Goal: Communication & Community: Answer question/provide support

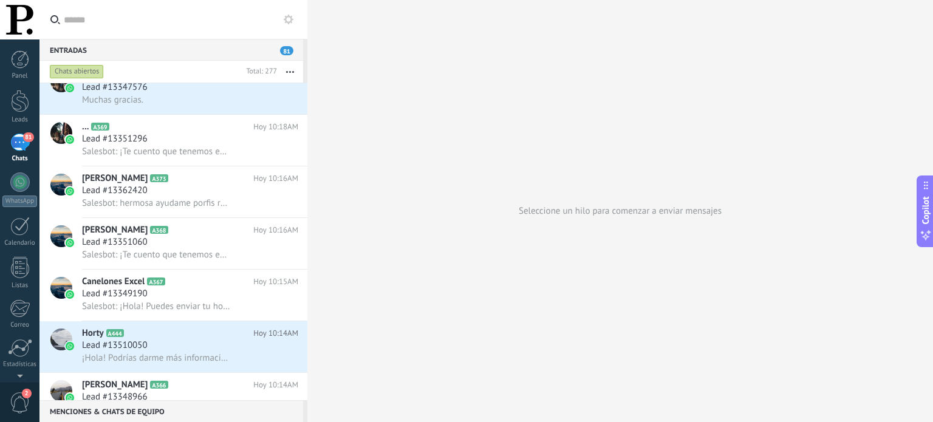
scroll to position [182, 0]
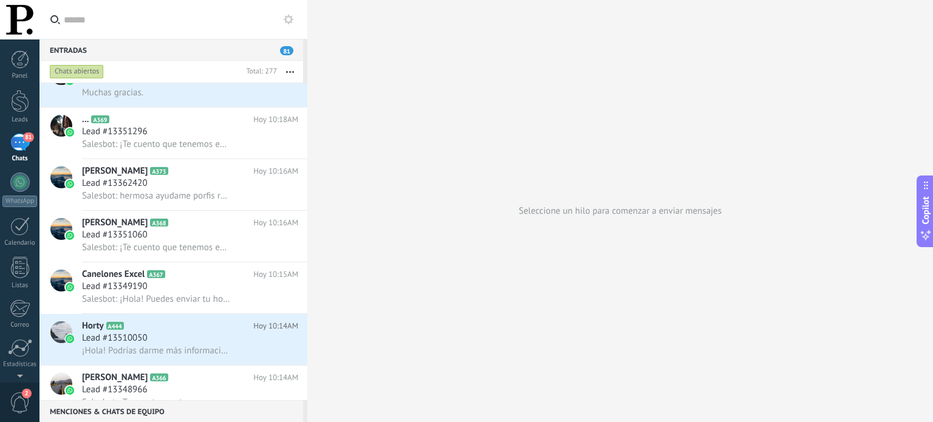
click at [246, 190] on div "Lead #13362420" at bounding box center [190, 183] width 216 height 12
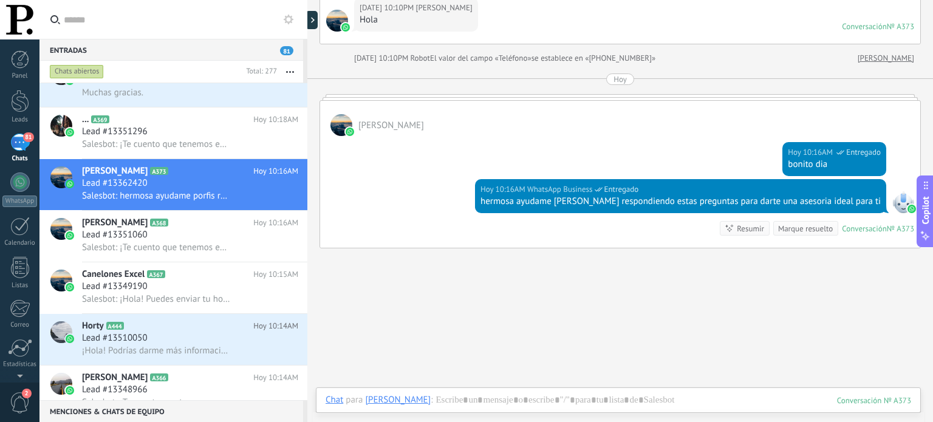
scroll to position [122, 0]
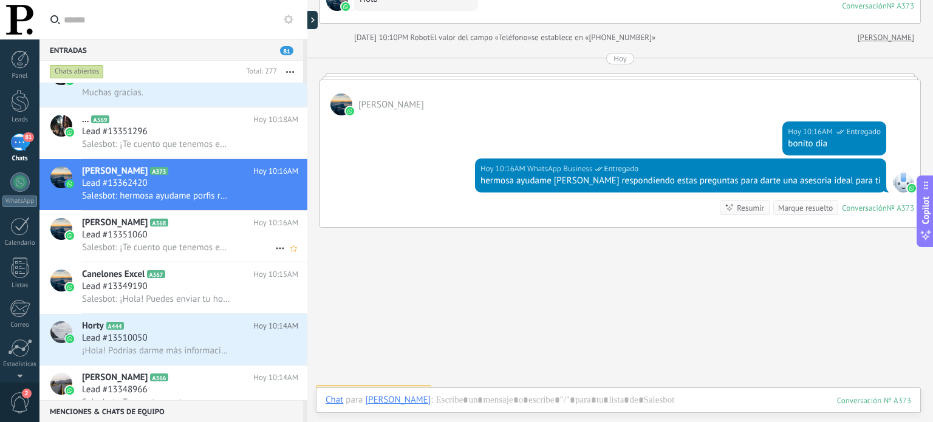
click at [211, 253] on span "Salesbot: ¡Te cuento que tenemos envió gratis! ⭐⭐" at bounding box center [156, 248] width 149 height 12
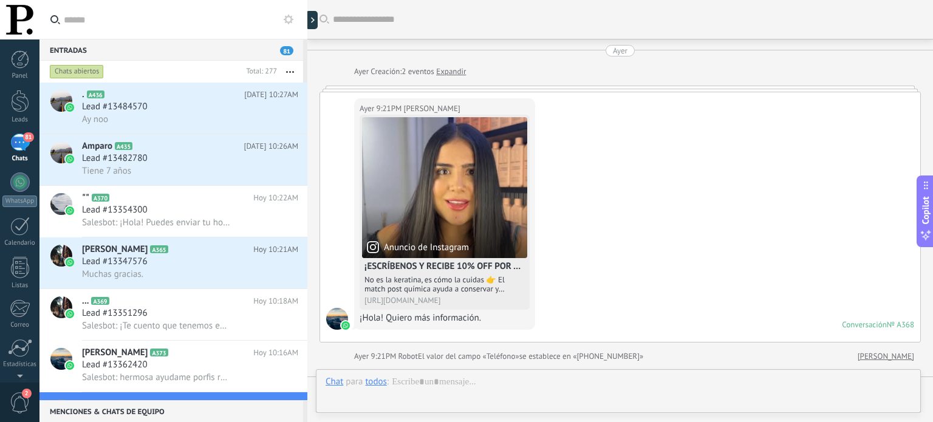
scroll to position [507, 0]
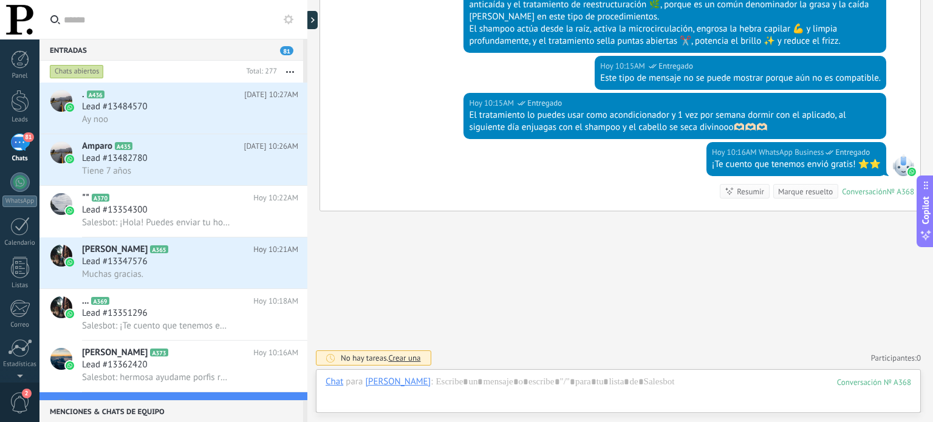
click at [27, 153] on link "81 Chats" at bounding box center [19, 148] width 39 height 29
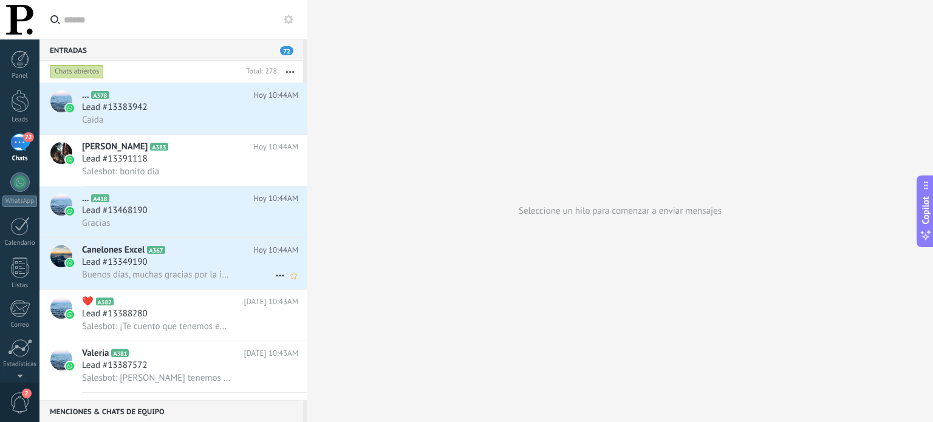
scroll to position [61, 0]
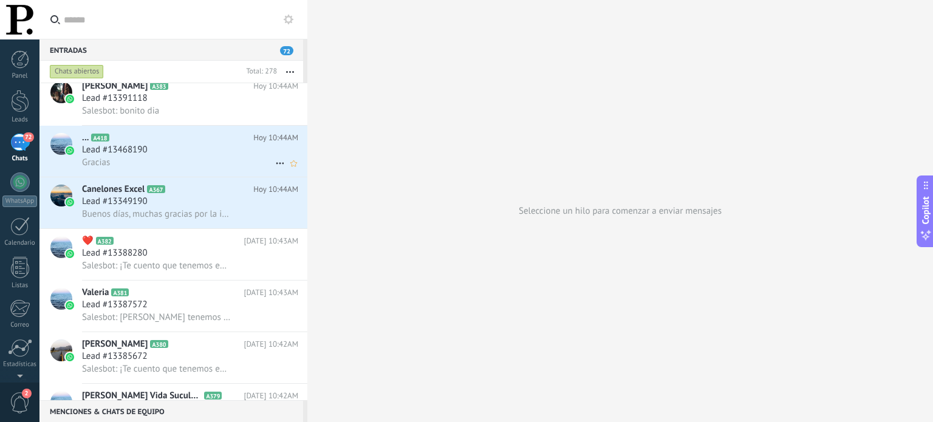
click at [194, 165] on div "Gracias" at bounding box center [190, 162] width 216 height 13
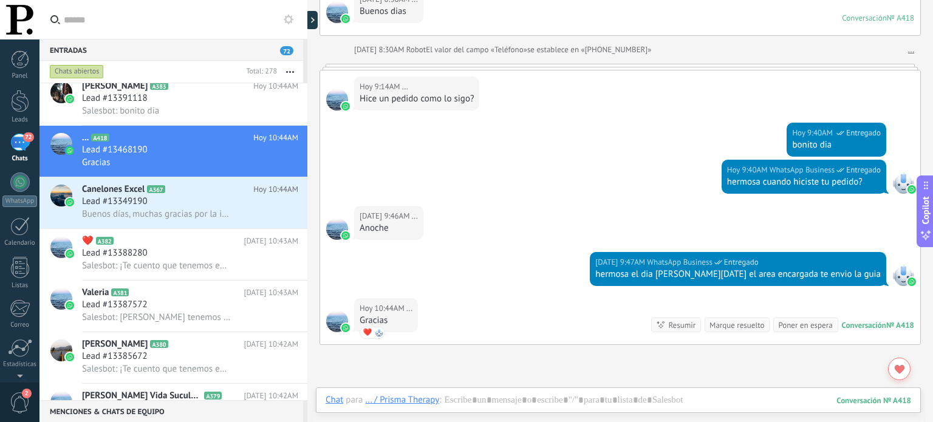
scroll to position [97, 0]
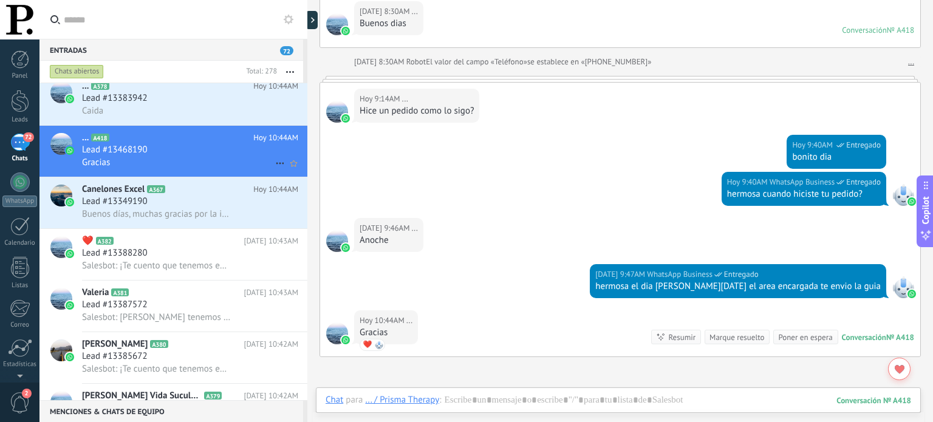
click at [273, 167] on icon at bounding box center [280, 163] width 15 height 15
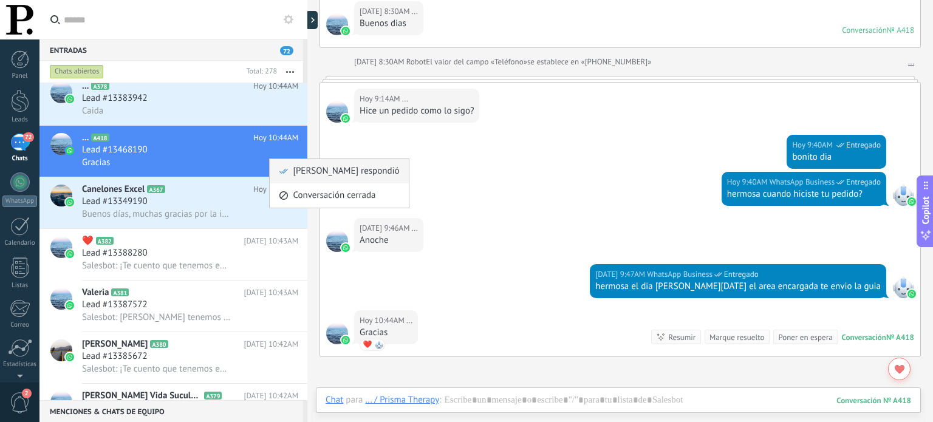
click at [306, 174] on span "[PERSON_NAME] respondió" at bounding box center [346, 171] width 106 height 24
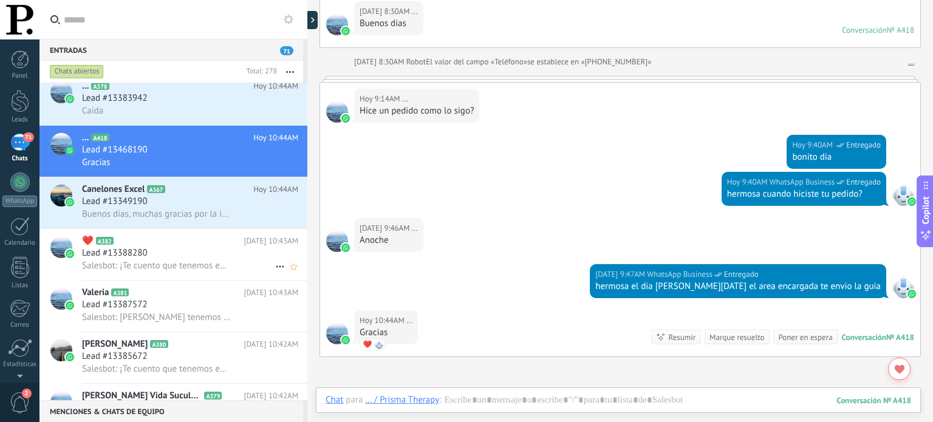
scroll to position [117, 0]
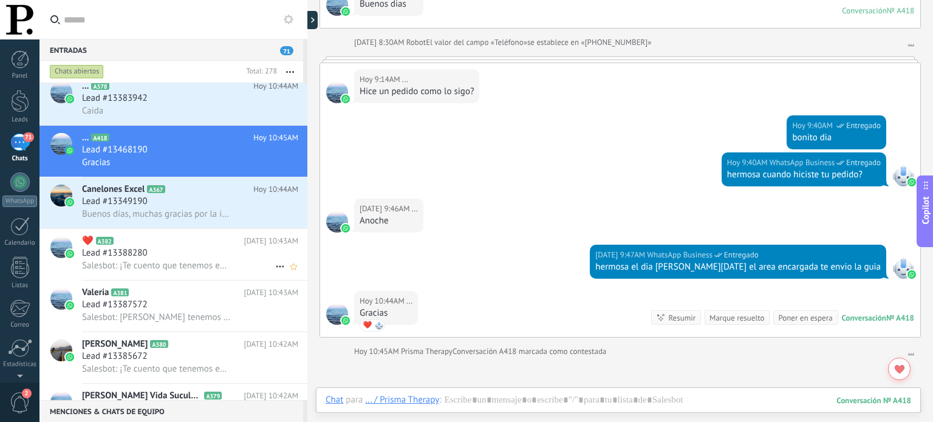
click at [243, 266] on div "Salesbot: ¡Te cuento que tenemos envió gratis! ⭐⭐" at bounding box center [190, 265] width 216 height 13
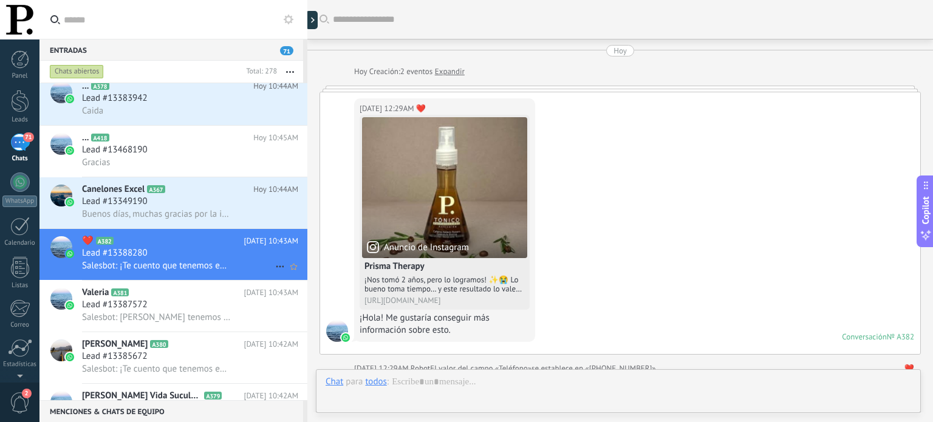
scroll to position [509, 0]
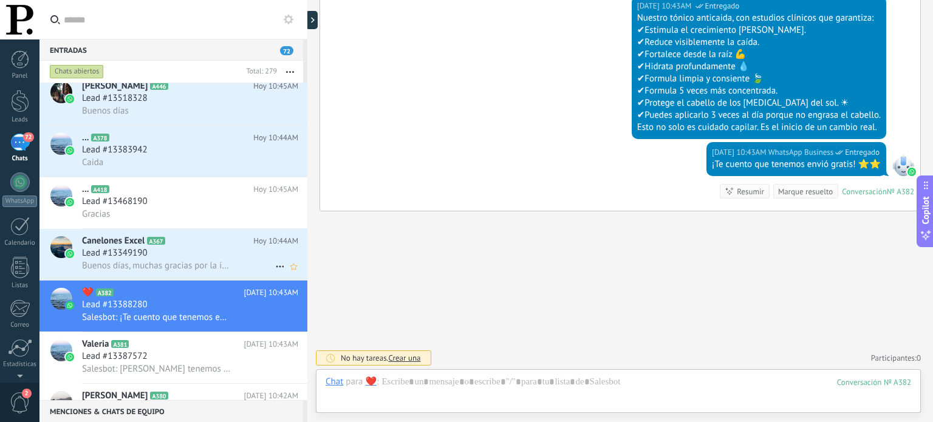
click at [244, 253] on div "Lead #13349190" at bounding box center [190, 253] width 216 height 12
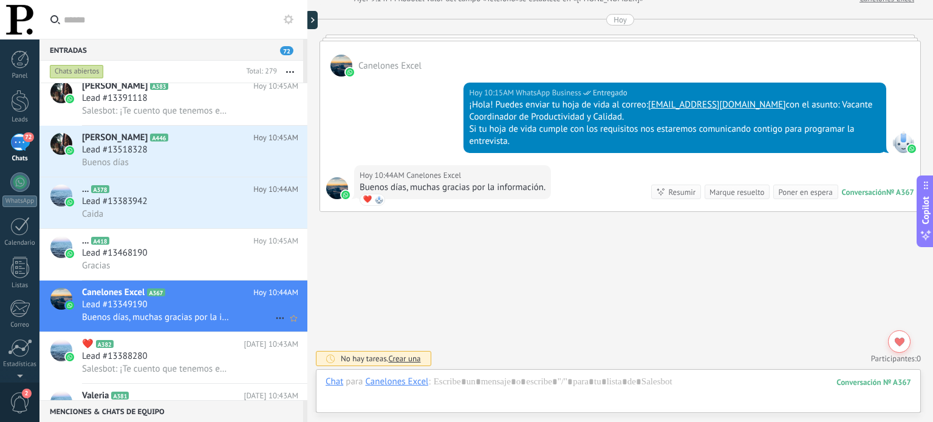
scroll to position [122, 0]
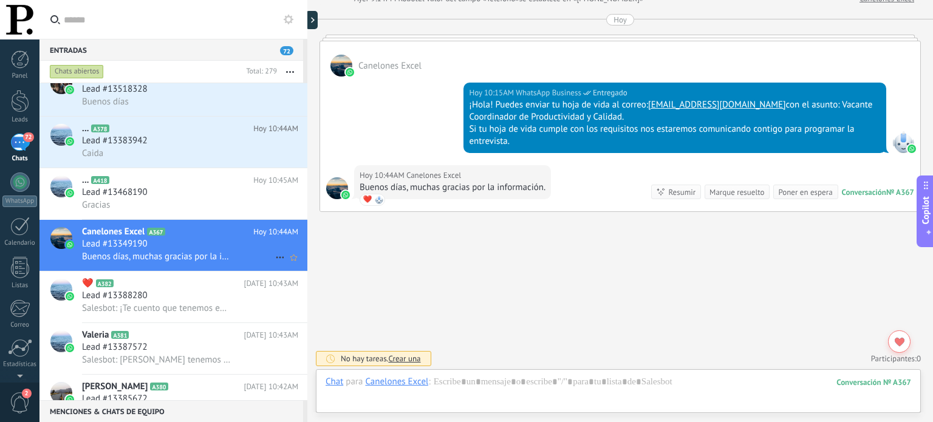
click at [273, 262] on icon at bounding box center [280, 257] width 15 height 15
click at [286, 267] on use at bounding box center [284, 268] width 9 height 5
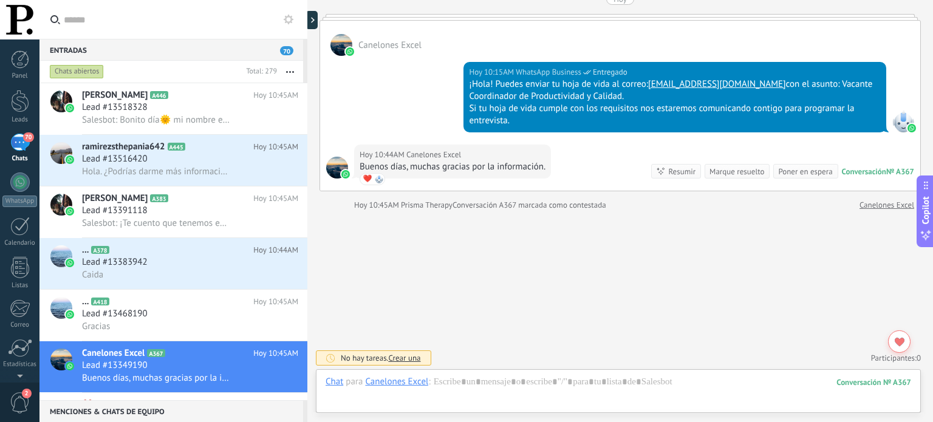
scroll to position [0, 0]
click at [197, 314] on div "Lead #13468190" at bounding box center [190, 313] width 216 height 12
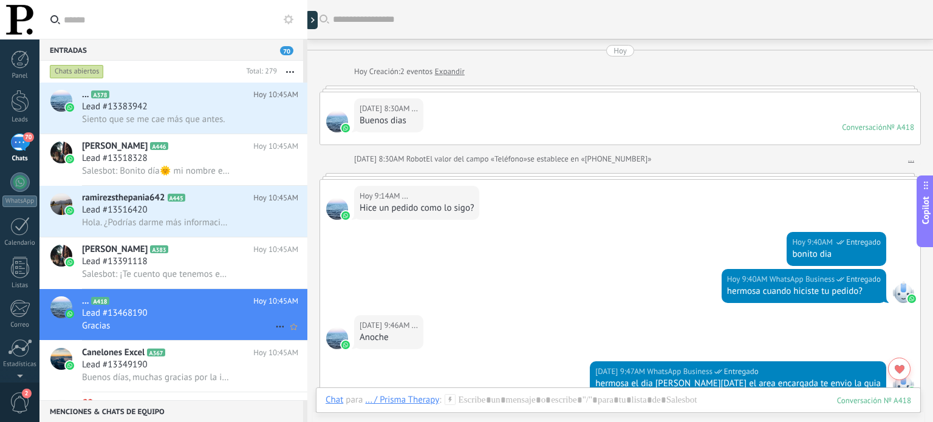
scroll to position [219, 0]
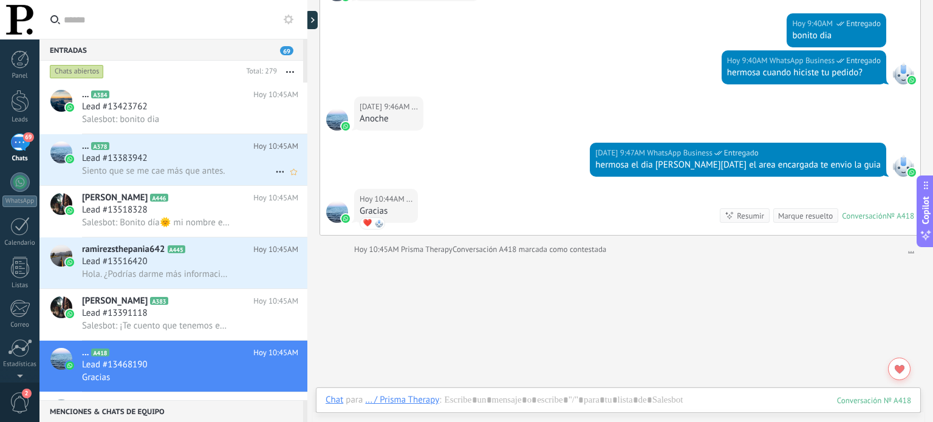
click at [201, 160] on div "Lead #13383942" at bounding box center [190, 159] width 216 height 12
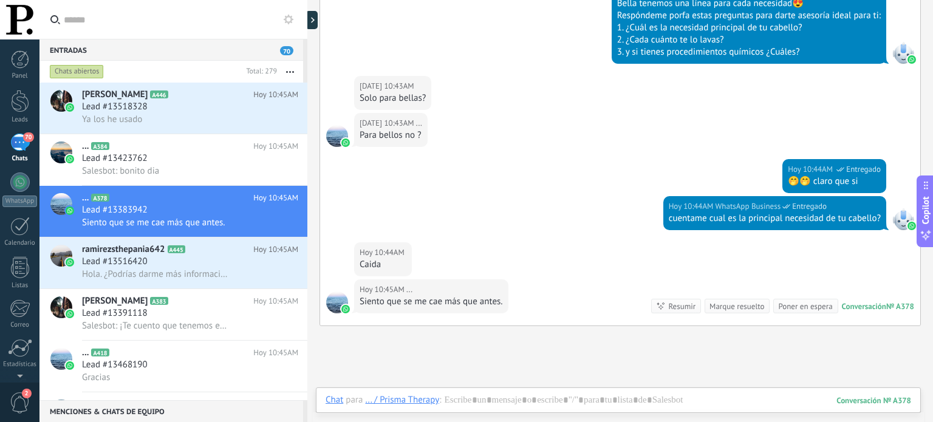
scroll to position [231, 0]
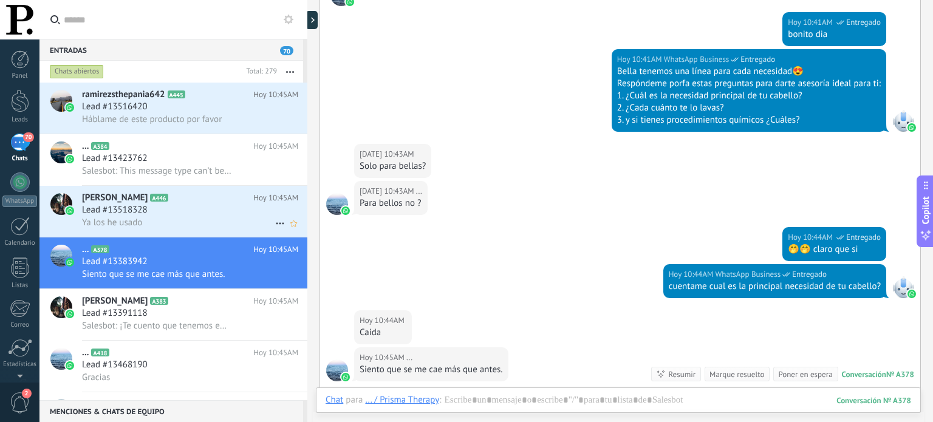
click at [196, 223] on div "Ya los he usado" at bounding box center [190, 222] width 216 height 13
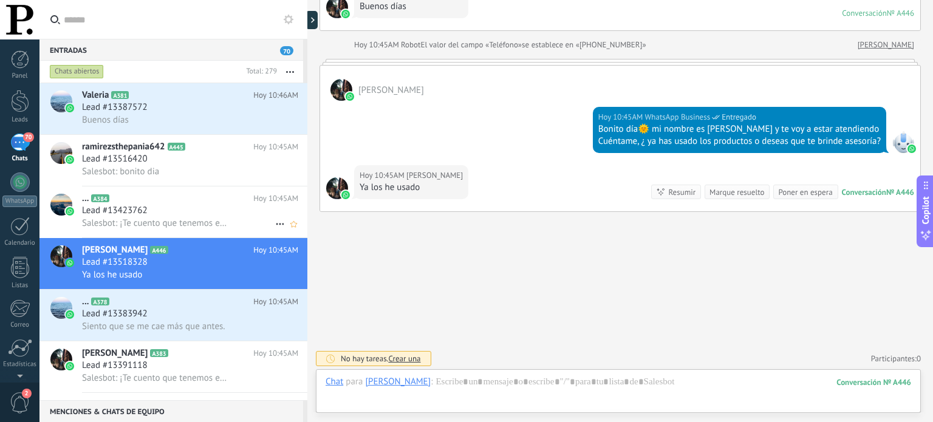
scroll to position [61, 0]
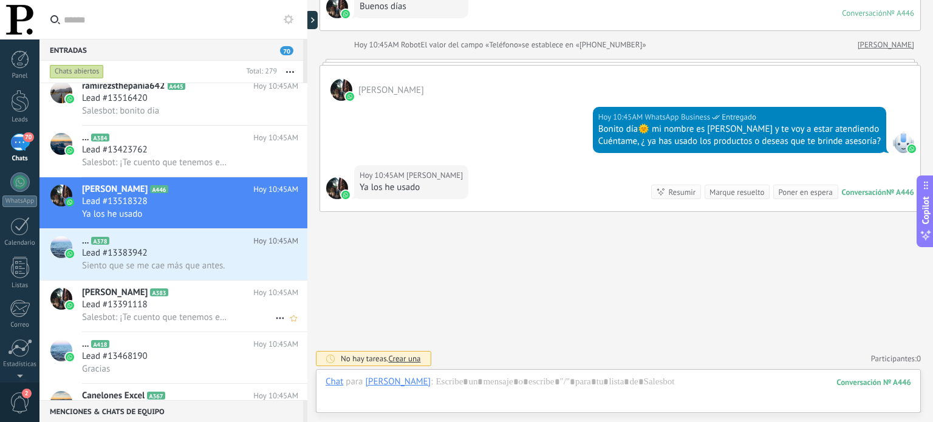
click at [202, 307] on div "Lead #13391118" at bounding box center [190, 305] width 216 height 12
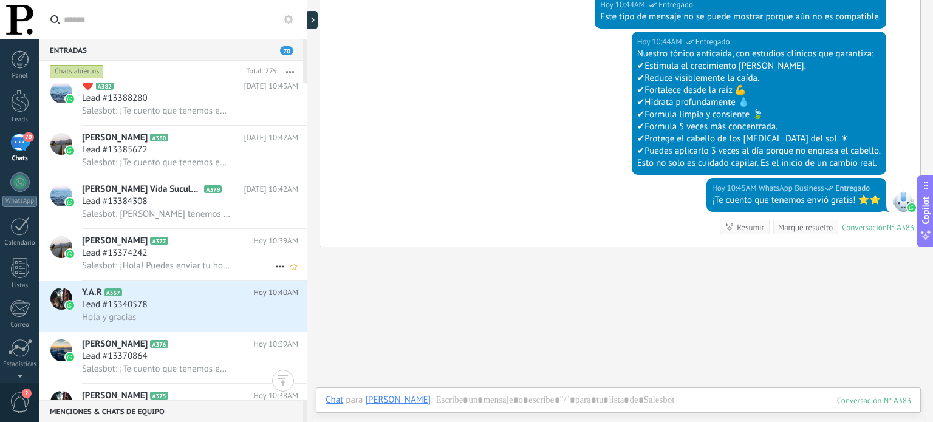
scroll to position [486, 0]
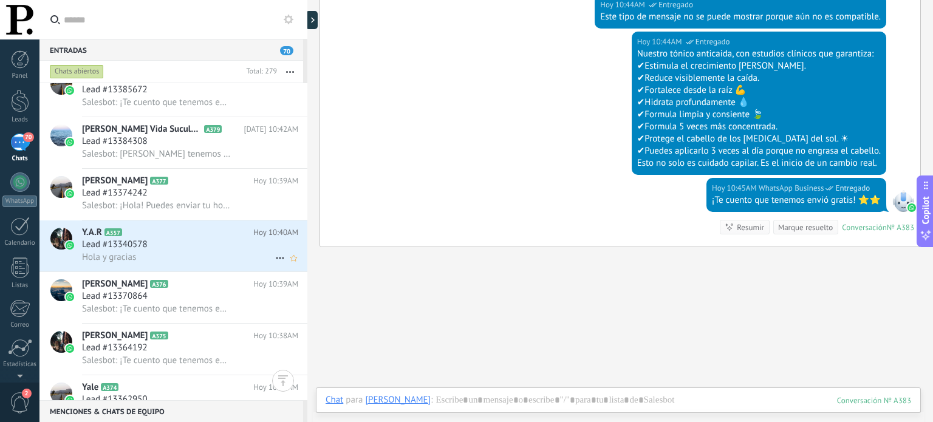
click at [190, 245] on div "Lead #13340578" at bounding box center [190, 245] width 216 height 12
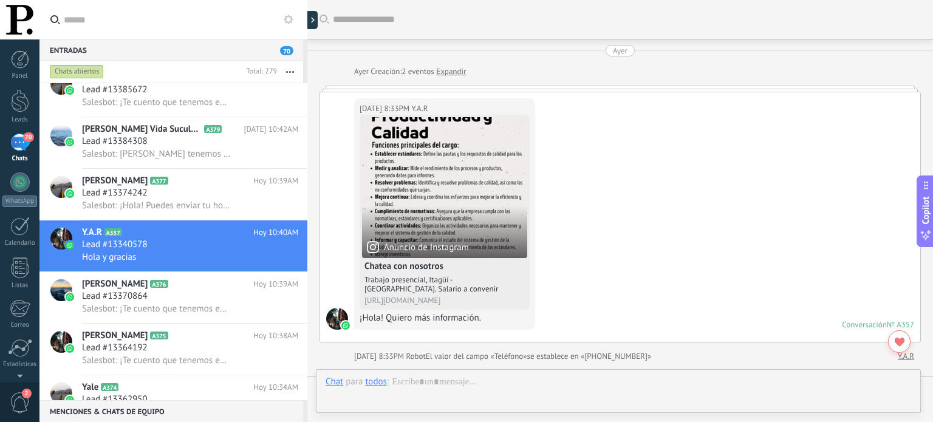
scroll to position [358, 0]
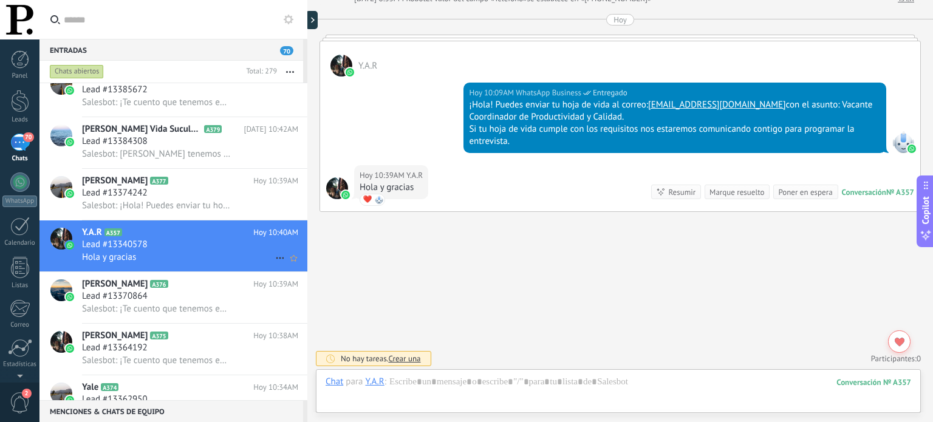
click at [274, 261] on icon at bounding box center [280, 258] width 15 height 15
click at [317, 273] on span "[PERSON_NAME] respondió" at bounding box center [346, 270] width 106 height 24
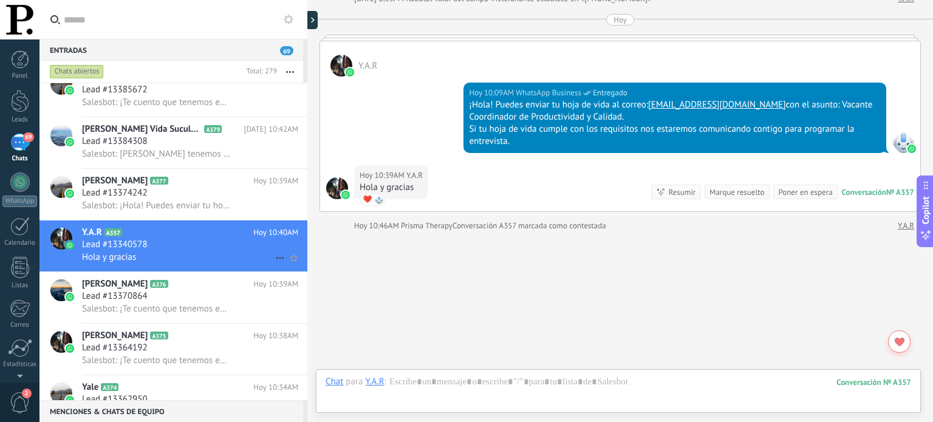
scroll to position [379, 0]
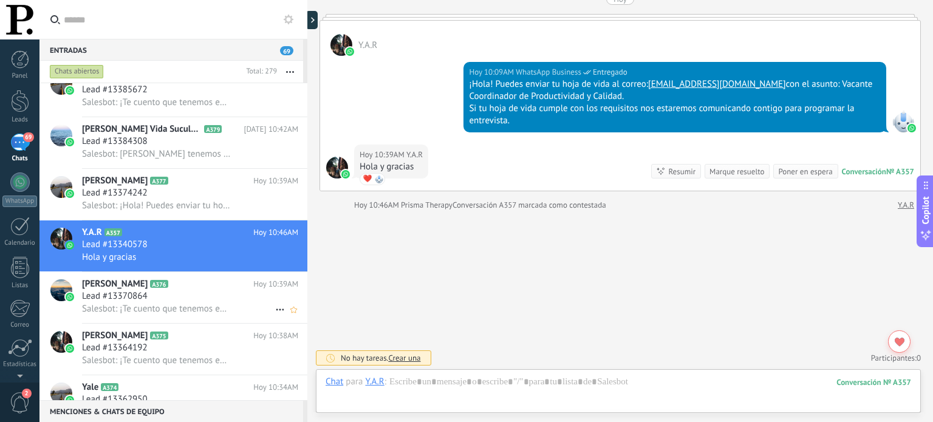
click at [142, 289] on h2 "[PERSON_NAME] A376" at bounding box center [167, 284] width 171 height 12
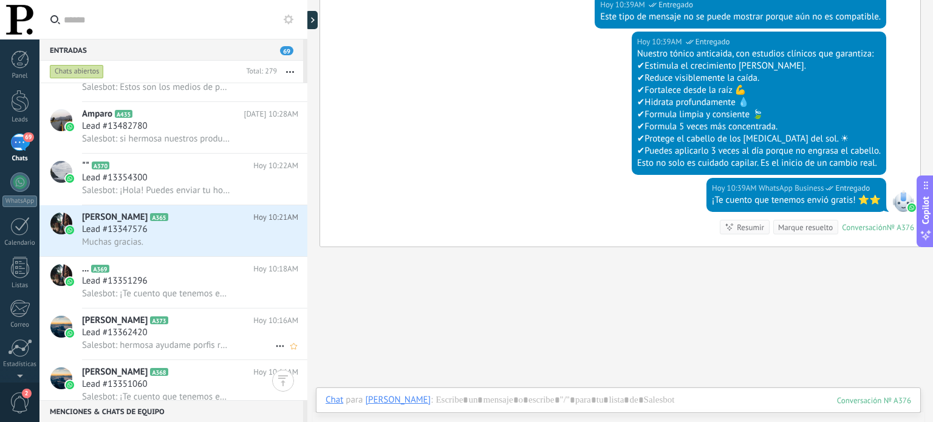
scroll to position [1033, 0]
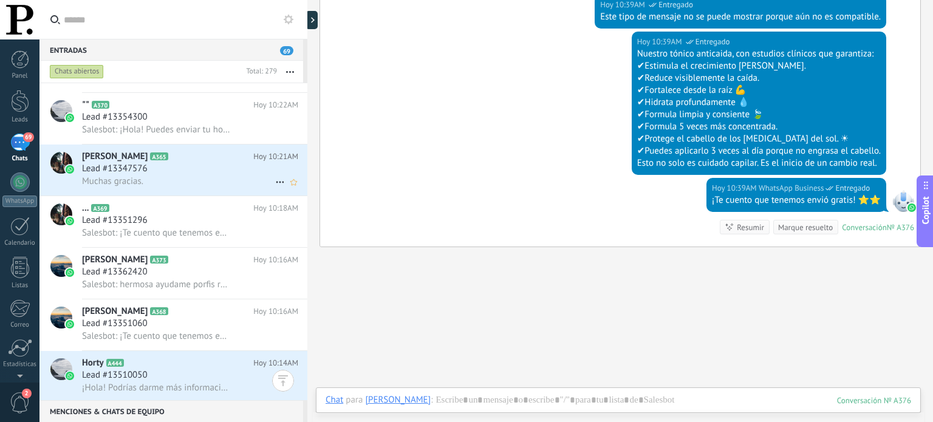
click at [179, 170] on div "Lead #13347576" at bounding box center [190, 169] width 216 height 12
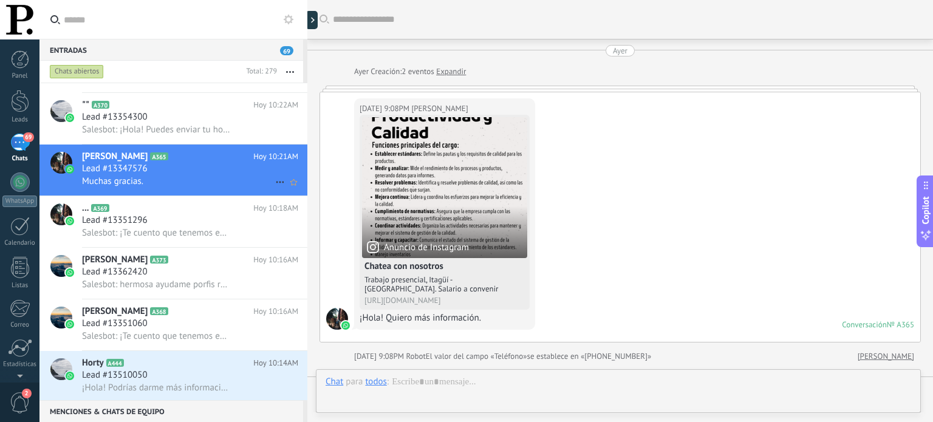
click at [273, 185] on icon at bounding box center [280, 182] width 15 height 15
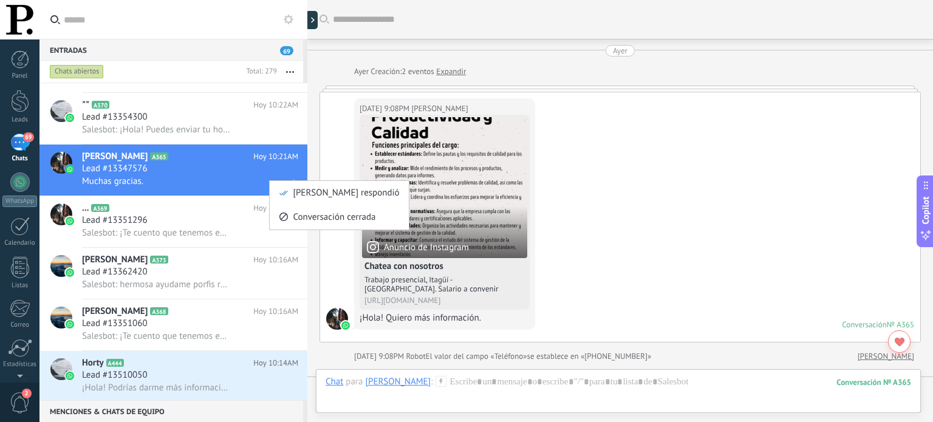
scroll to position [358, 0]
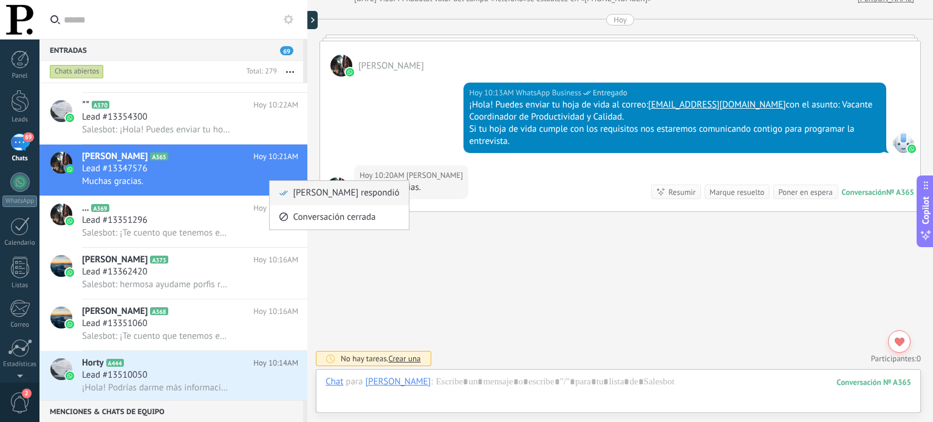
click at [280, 189] on icon at bounding box center [284, 193] width 9 height 9
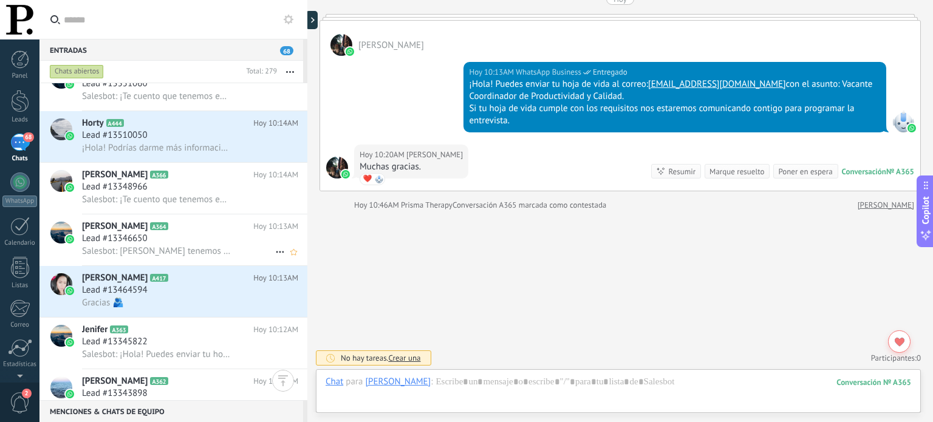
scroll to position [1337, 0]
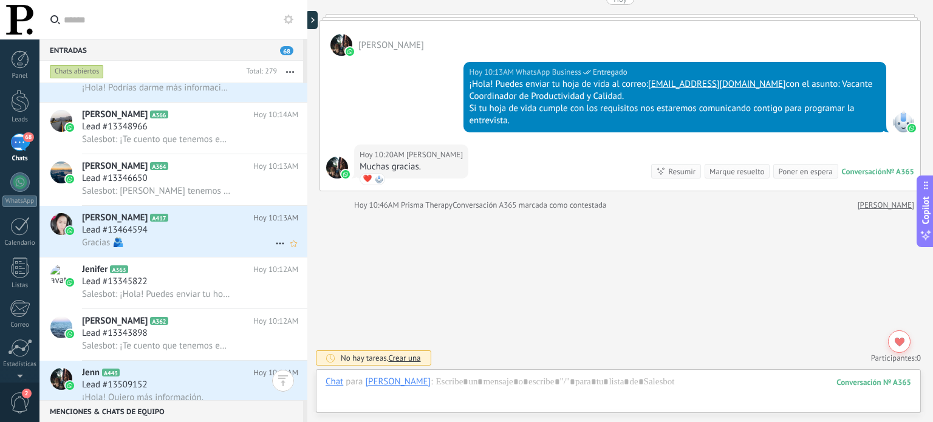
click at [190, 236] on div "Lead #13464594" at bounding box center [190, 230] width 216 height 12
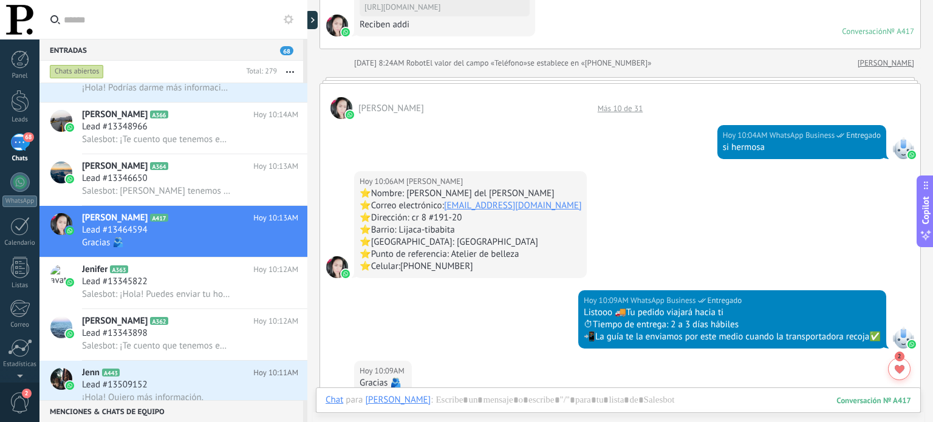
scroll to position [332, 0]
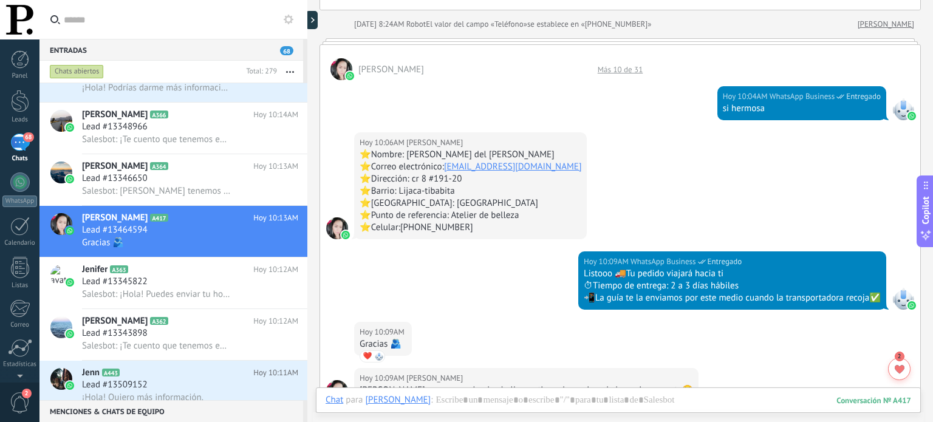
click at [622, 69] on div "Más 10 de 31" at bounding box center [621, 69] width 58 height 10
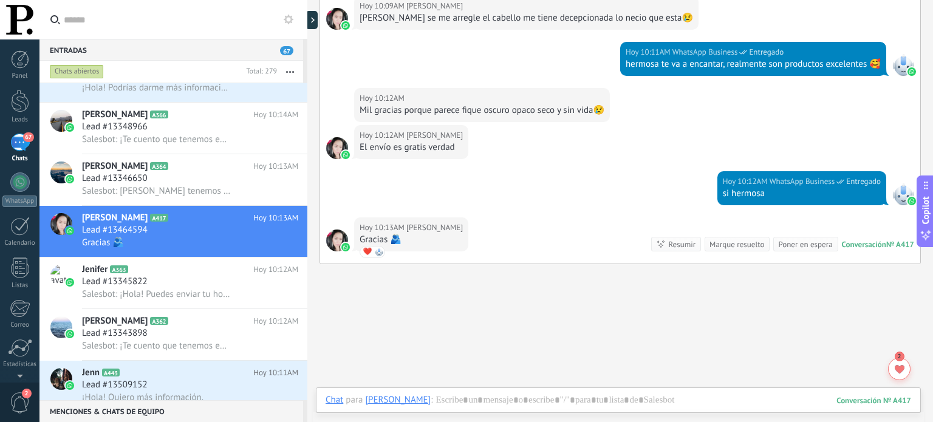
scroll to position [1371, 0]
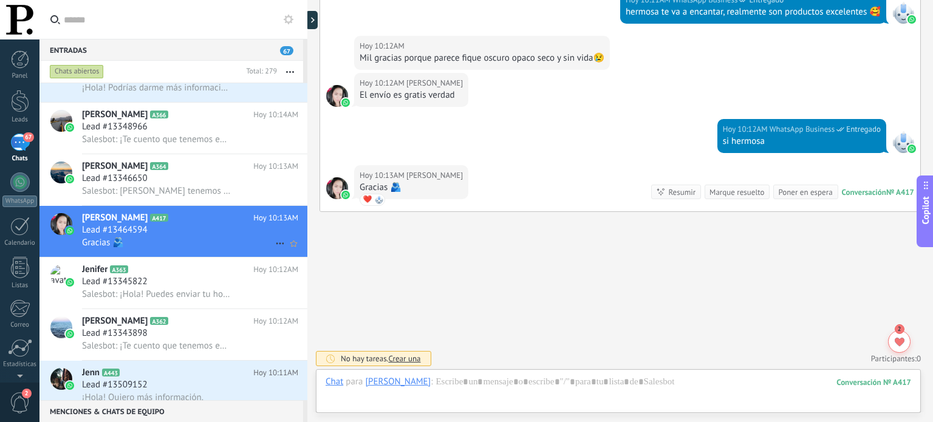
click at [273, 247] on icon at bounding box center [280, 243] width 15 height 15
click at [305, 259] on span "[PERSON_NAME] respondió" at bounding box center [346, 255] width 106 height 24
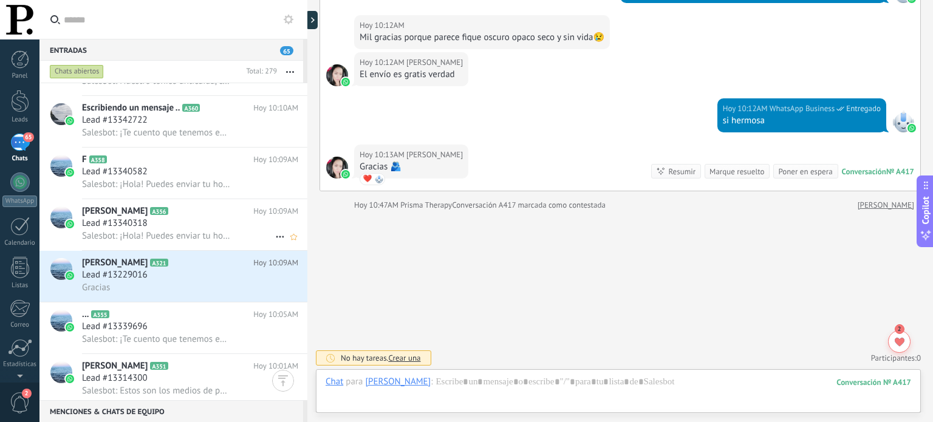
scroll to position [1823, 0]
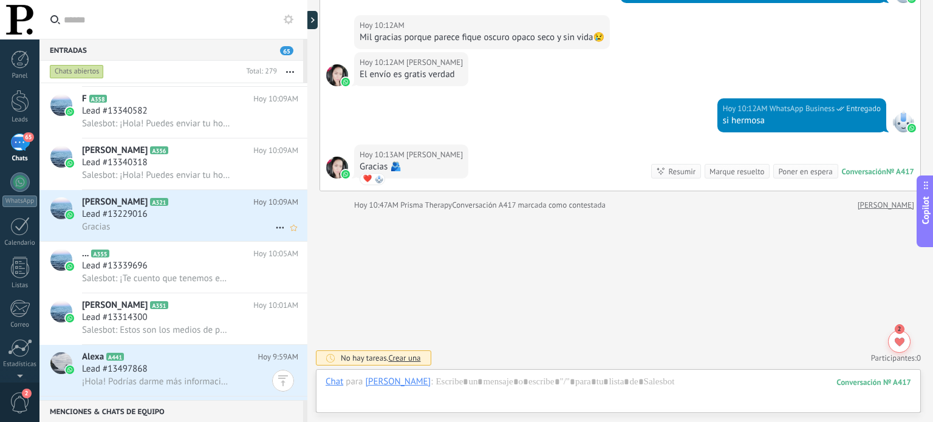
click at [202, 221] on div "Lead #13229016" at bounding box center [190, 214] width 216 height 12
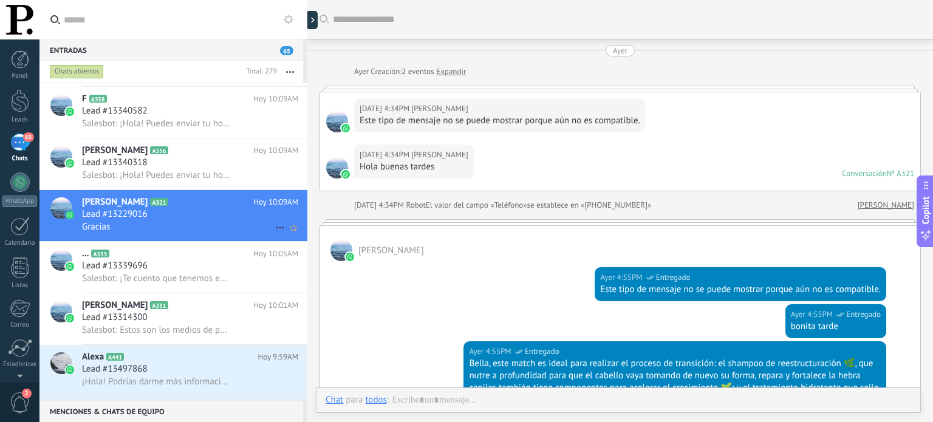
scroll to position [1294, 0]
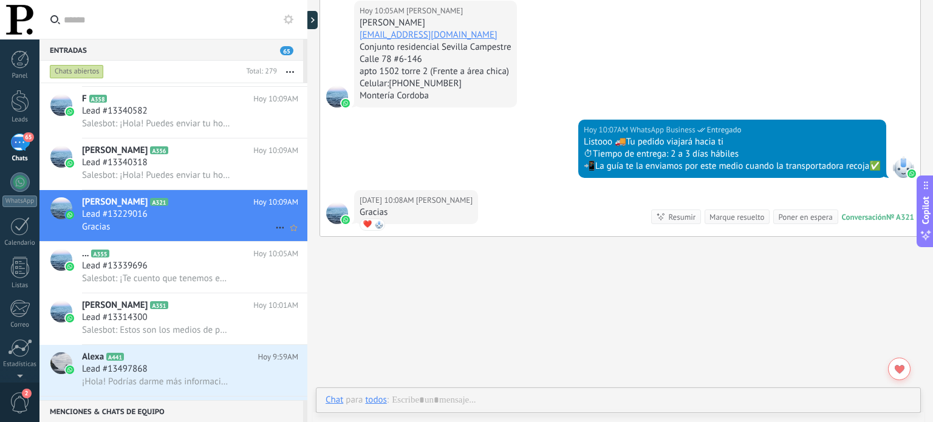
click at [275, 232] on icon at bounding box center [280, 228] width 15 height 15
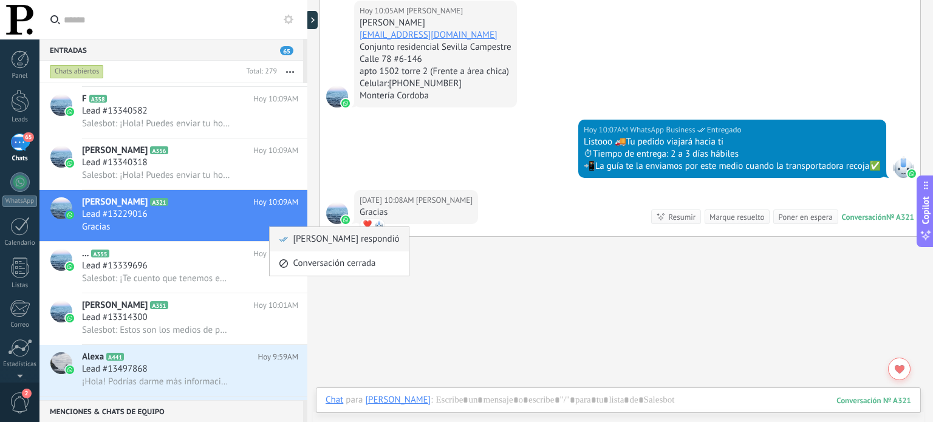
click at [287, 236] on icon at bounding box center [284, 239] width 9 height 9
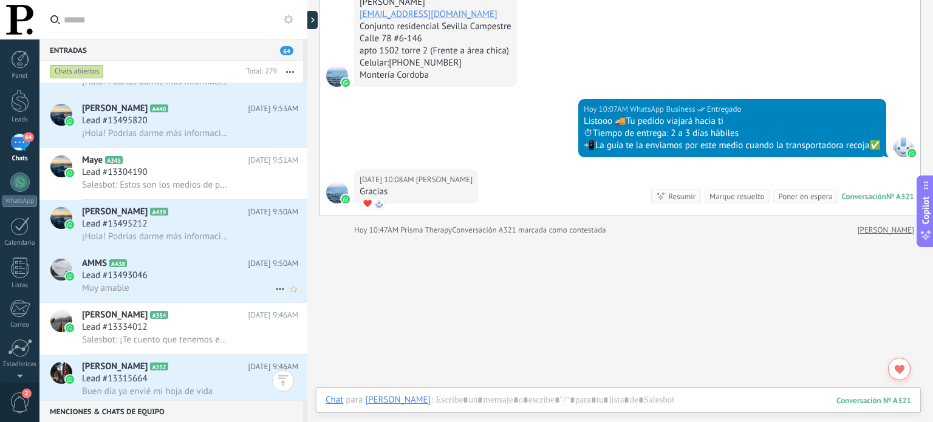
scroll to position [2188, 0]
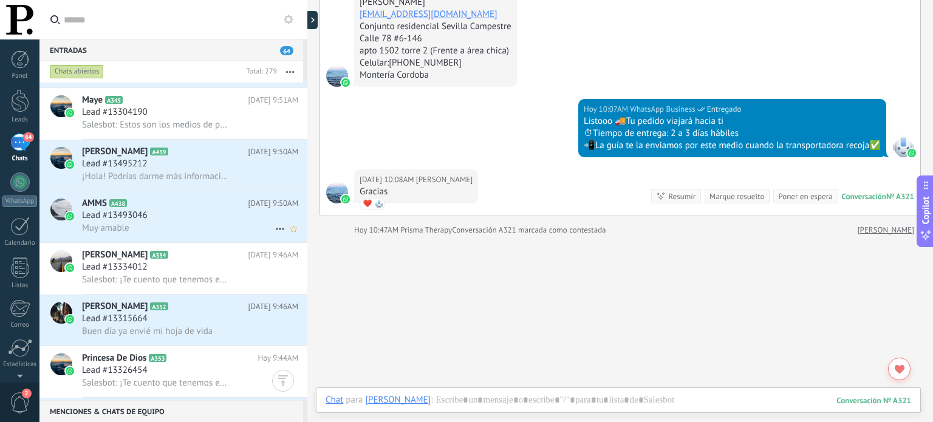
click at [219, 233] on div "Muy amable" at bounding box center [190, 228] width 216 height 13
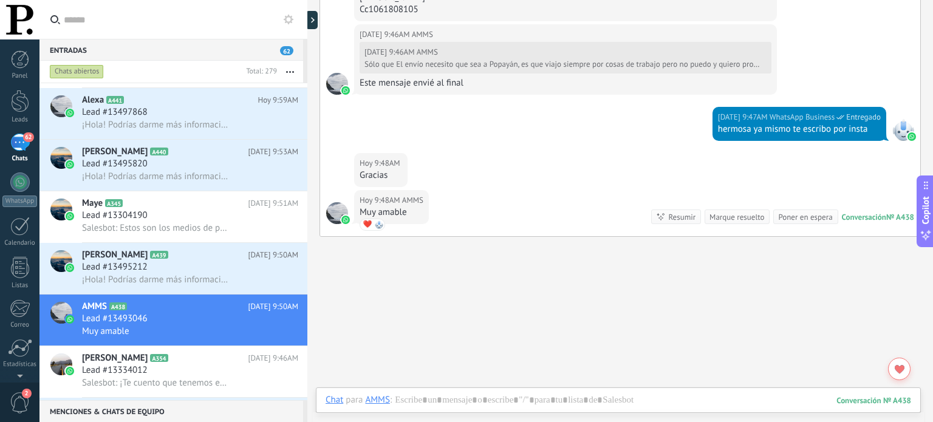
scroll to position [914, 0]
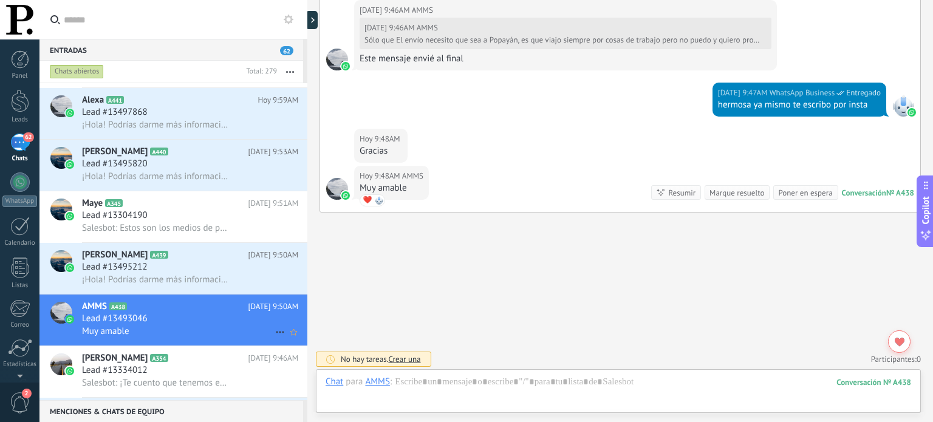
click at [275, 338] on icon at bounding box center [280, 332] width 15 height 15
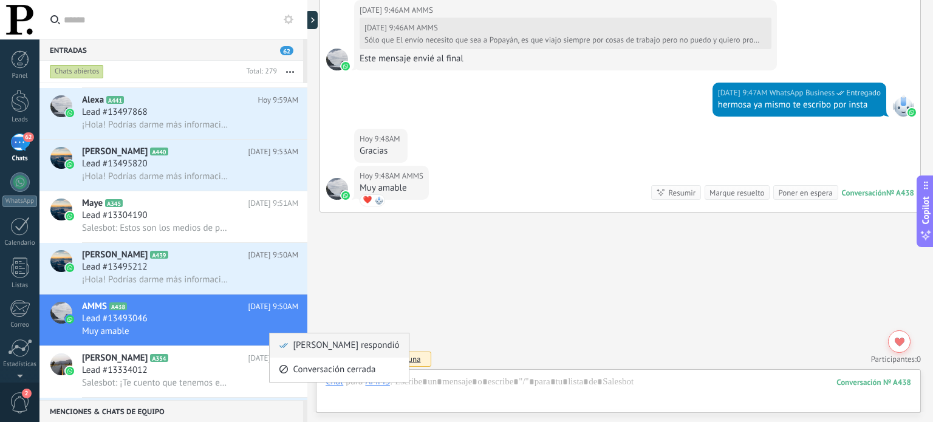
click at [284, 345] on icon at bounding box center [284, 346] width 9 height 9
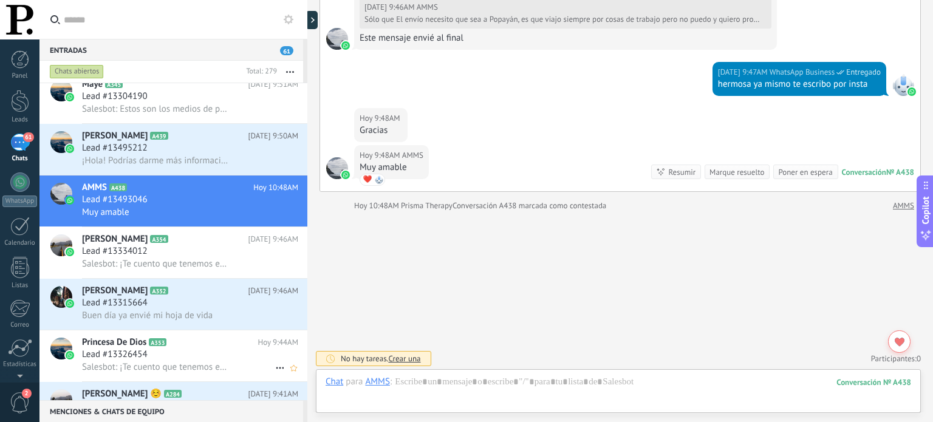
scroll to position [2370, 0]
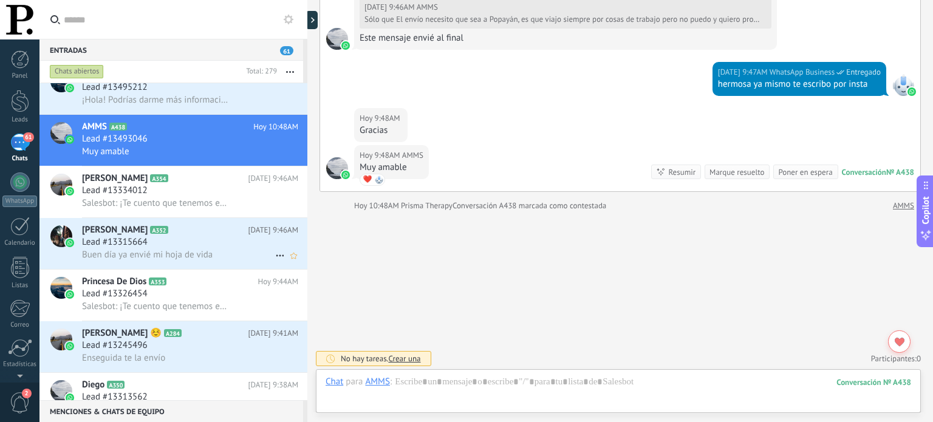
click at [220, 261] on div "Buen día ya envié mi hoja de vida" at bounding box center [190, 255] width 216 height 13
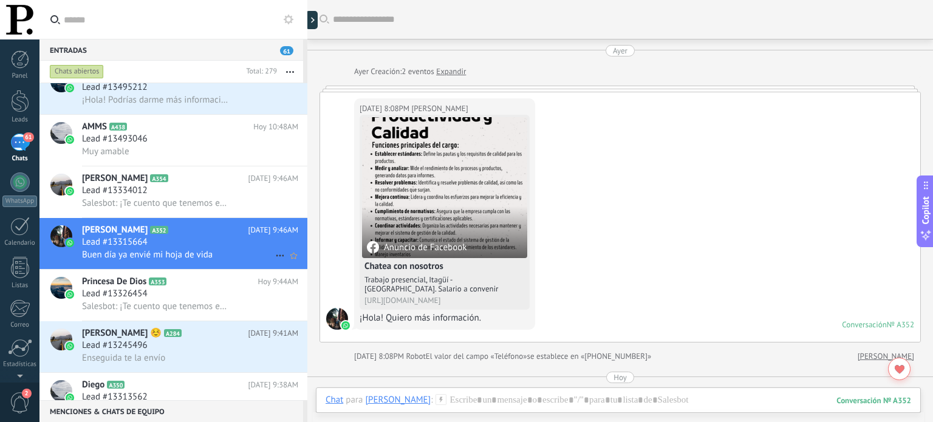
scroll to position [334, 0]
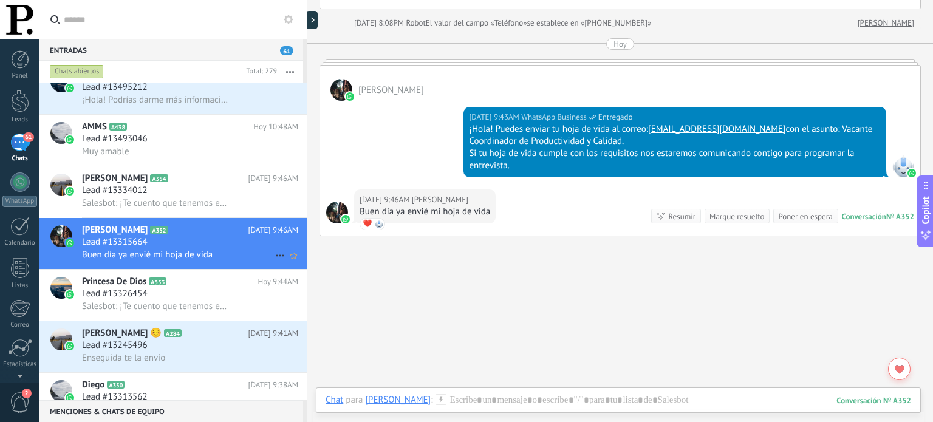
click at [273, 263] on icon at bounding box center [280, 256] width 15 height 15
click at [297, 269] on span "[PERSON_NAME] respondió" at bounding box center [346, 267] width 106 height 24
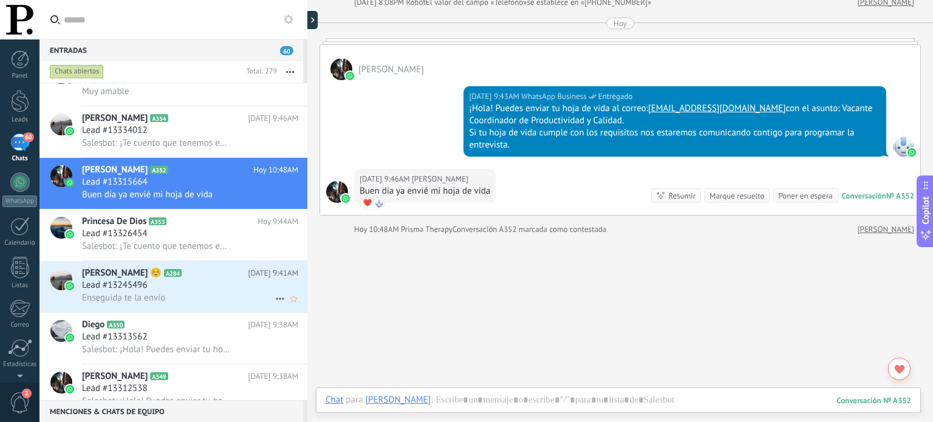
scroll to position [2491, 0]
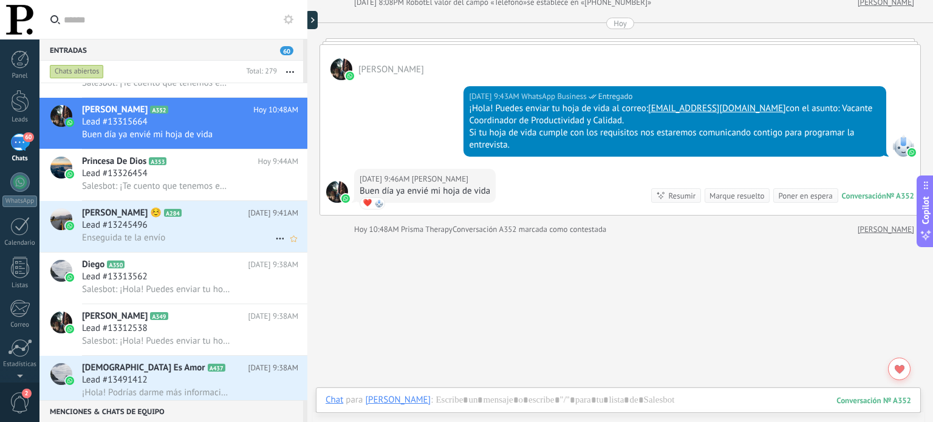
click at [218, 232] on div "Lead #13245496" at bounding box center [190, 225] width 216 height 12
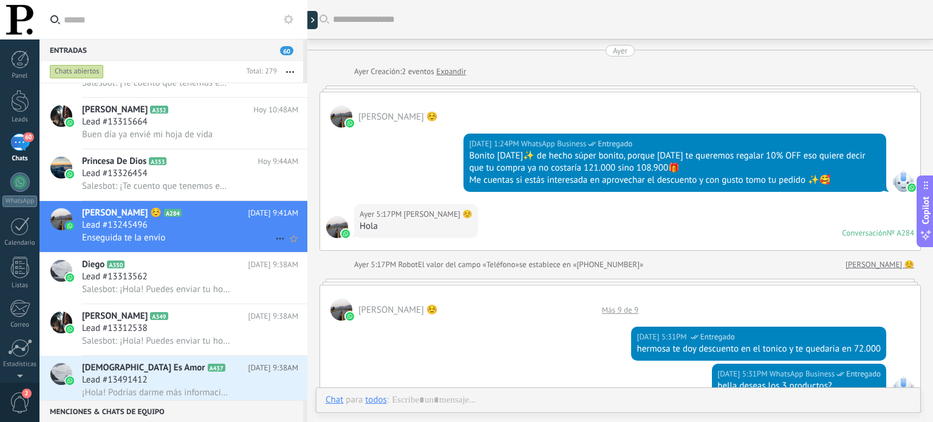
scroll to position [1048, 0]
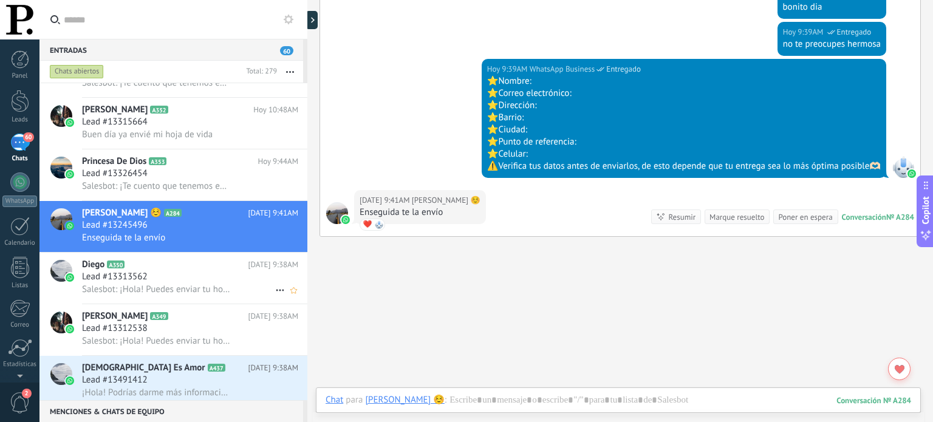
click at [213, 281] on div "Lead #13313562" at bounding box center [190, 277] width 216 height 12
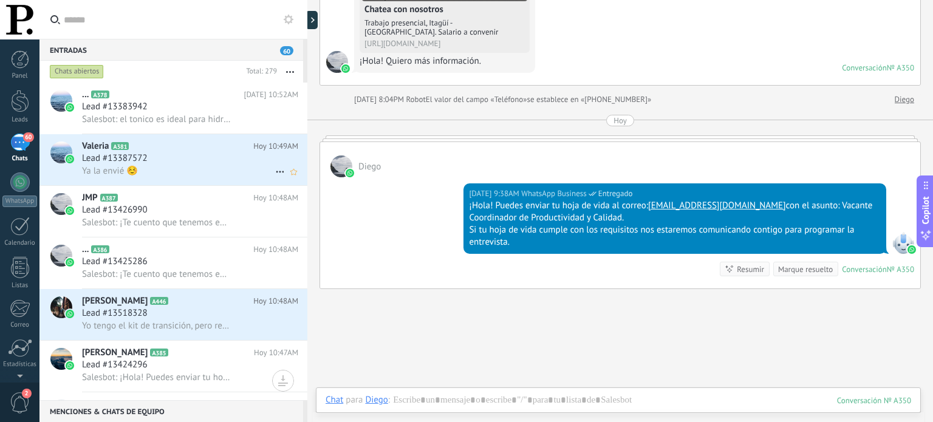
click at [187, 177] on div "Ya la envié ☺️" at bounding box center [190, 171] width 216 height 13
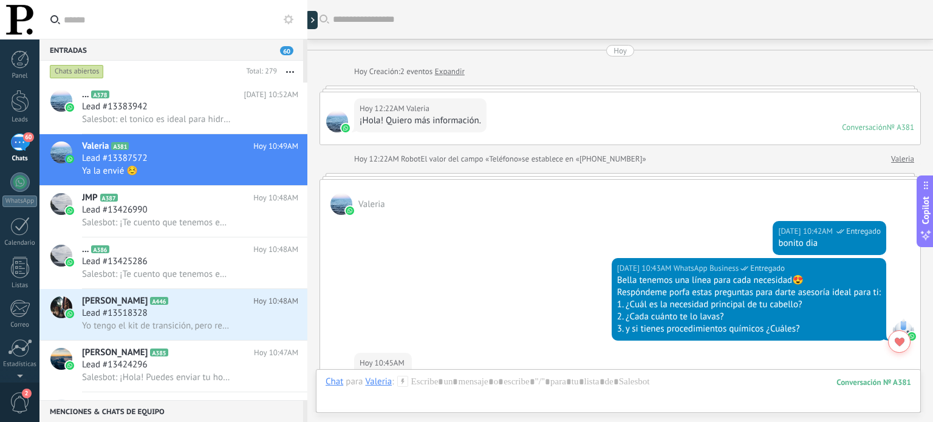
scroll to position [354, 0]
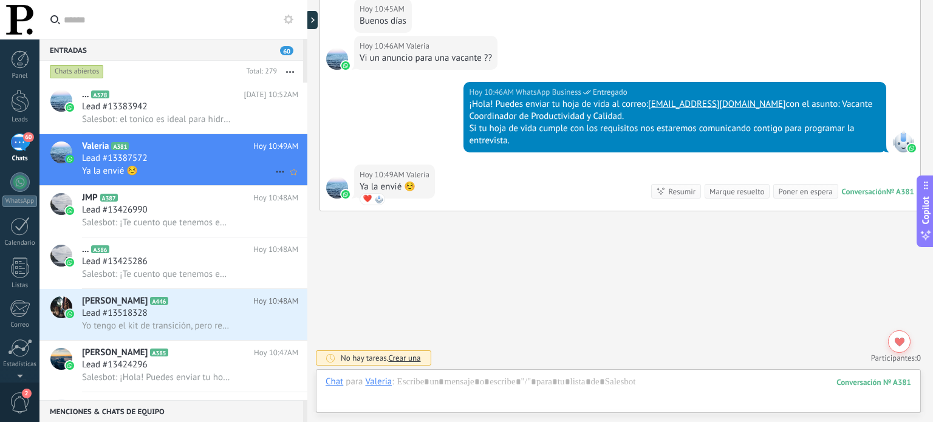
click at [275, 170] on icon at bounding box center [280, 172] width 15 height 15
click at [307, 177] on span "[PERSON_NAME] respondió" at bounding box center [346, 180] width 106 height 24
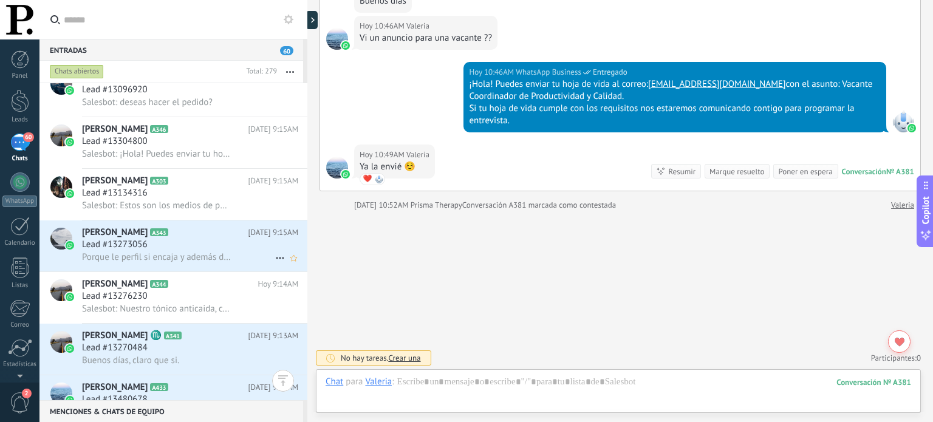
scroll to position [3160, 0]
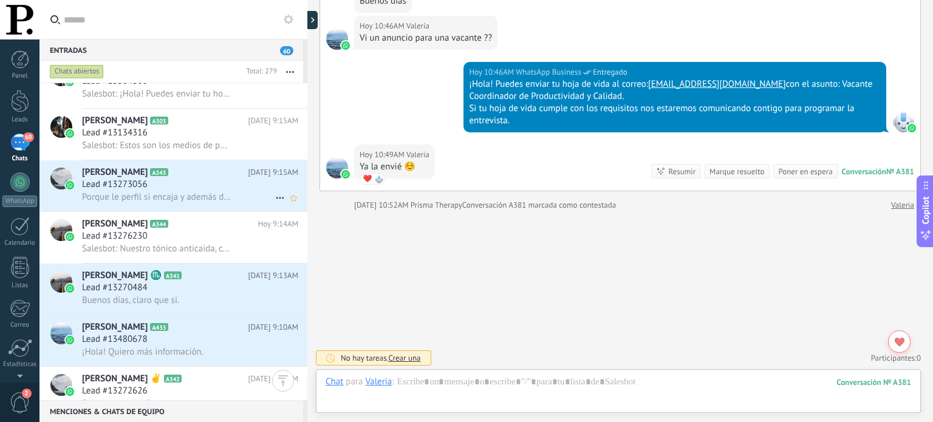
click at [199, 203] on span "Porque le perfil si encaja y además desarrollo productos cosméticos que veo que…" at bounding box center [156, 197] width 149 height 12
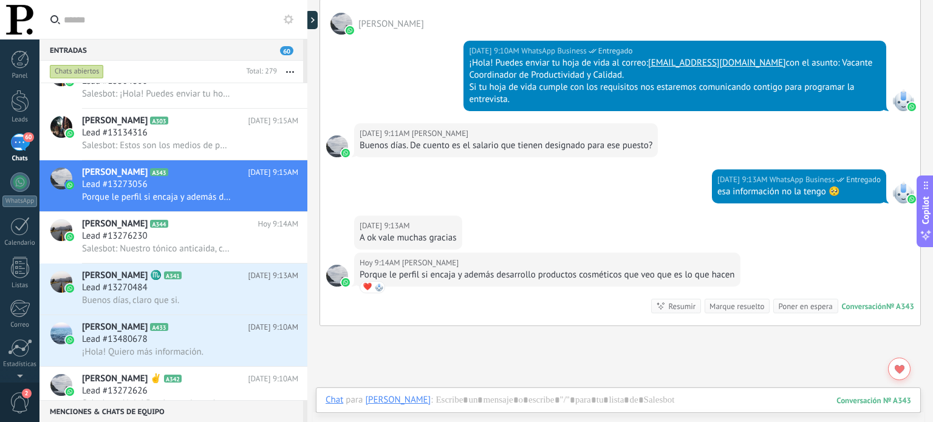
scroll to position [416, 0]
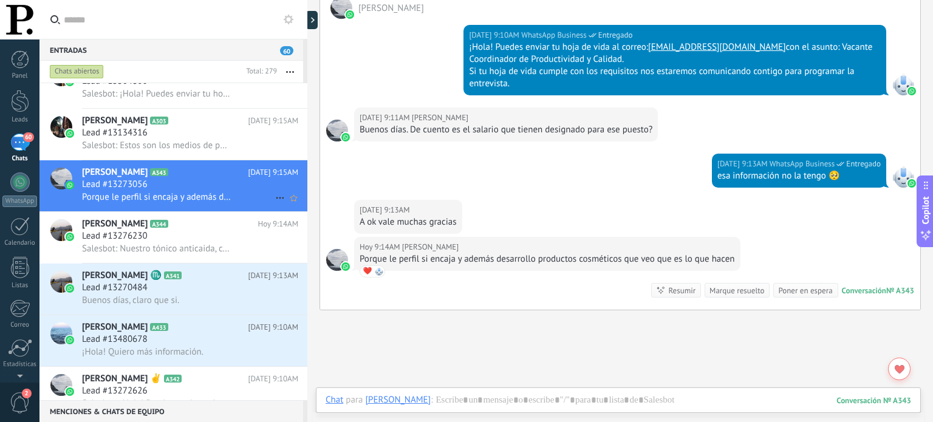
click at [274, 199] on icon at bounding box center [280, 198] width 15 height 15
click at [304, 205] on span "[PERSON_NAME] respondió" at bounding box center [346, 209] width 106 height 24
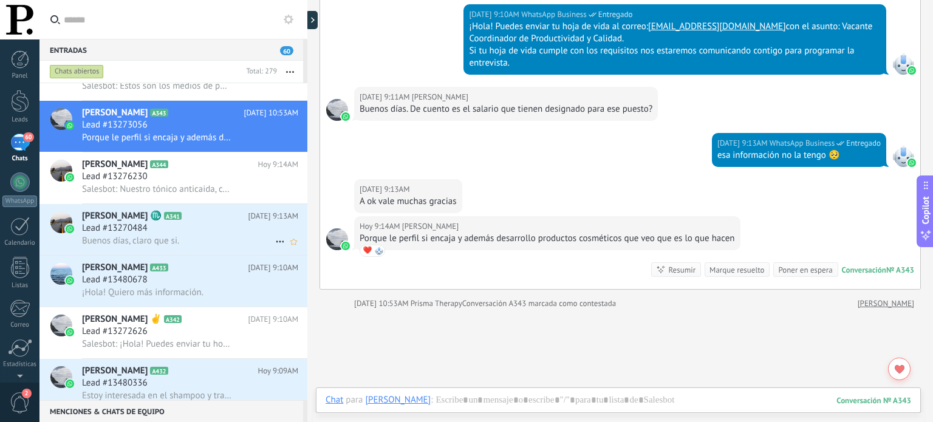
scroll to position [3281, 0]
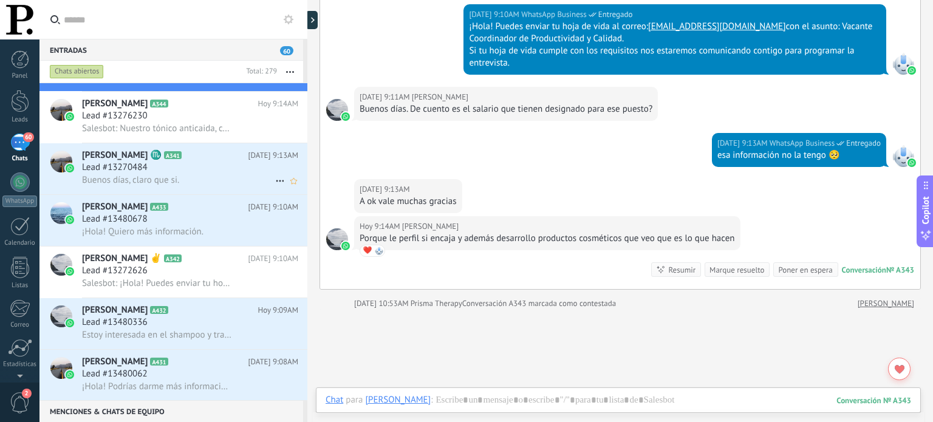
click at [187, 174] on div "Lead #13270484" at bounding box center [190, 168] width 216 height 12
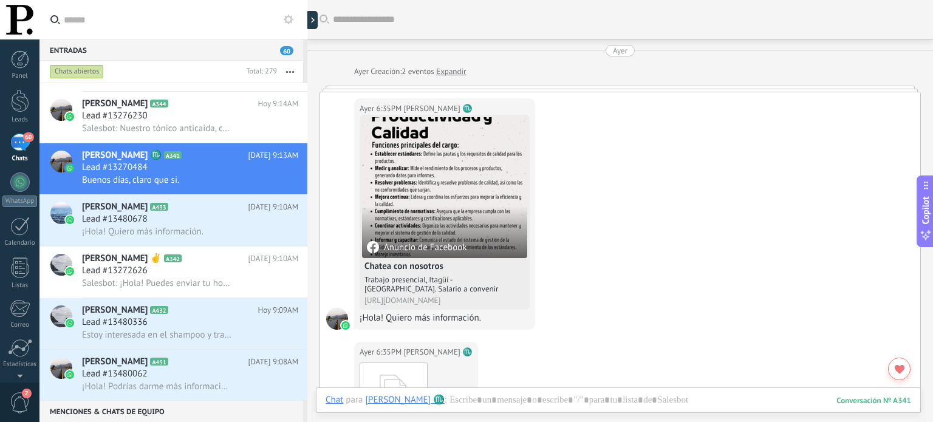
scroll to position [444, 0]
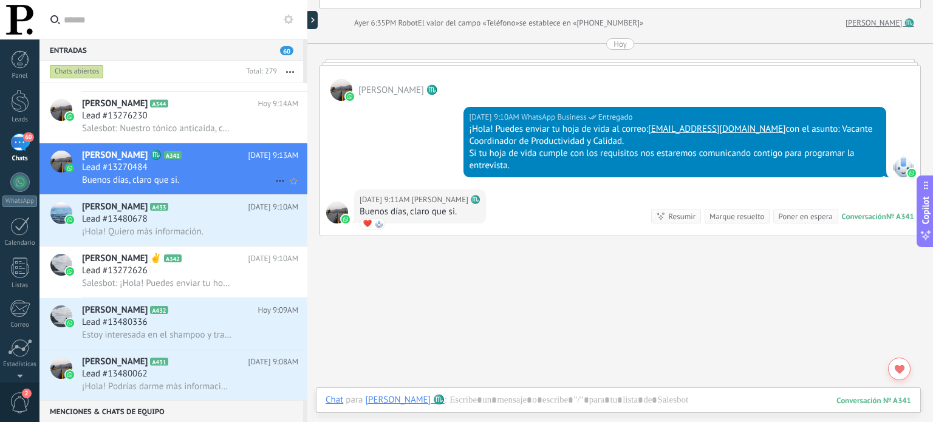
click at [273, 187] on icon at bounding box center [280, 181] width 15 height 15
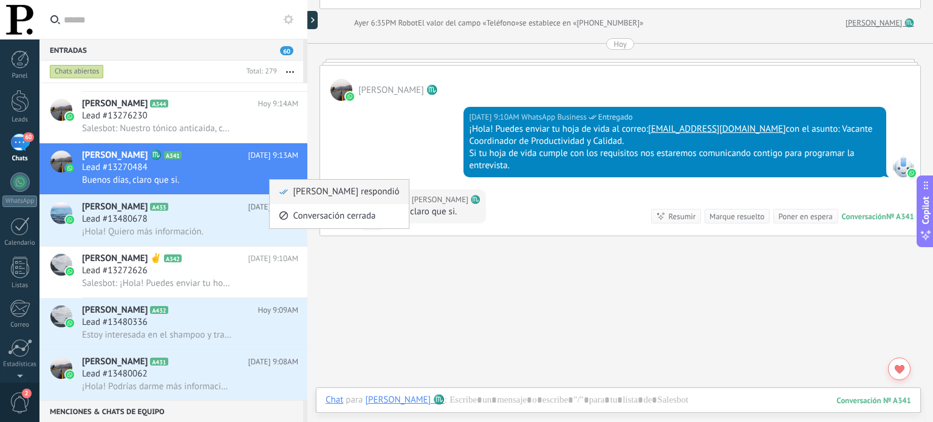
click at [294, 184] on span "[PERSON_NAME] respondió" at bounding box center [346, 192] width 106 height 24
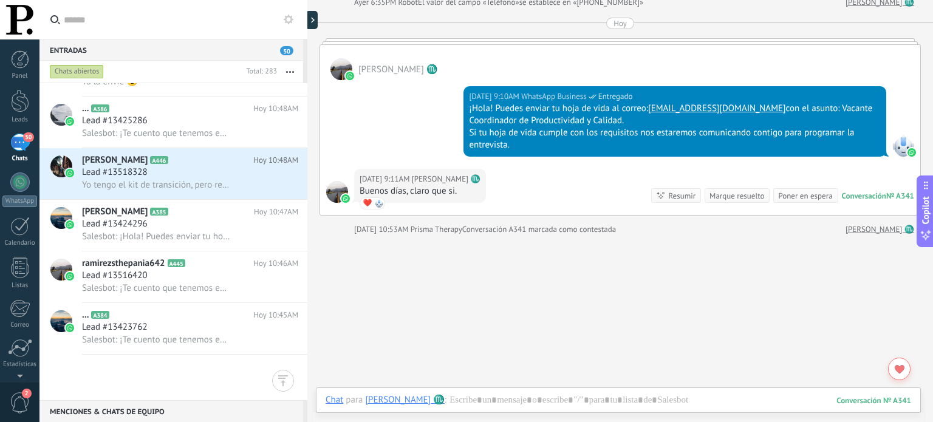
scroll to position [0, 0]
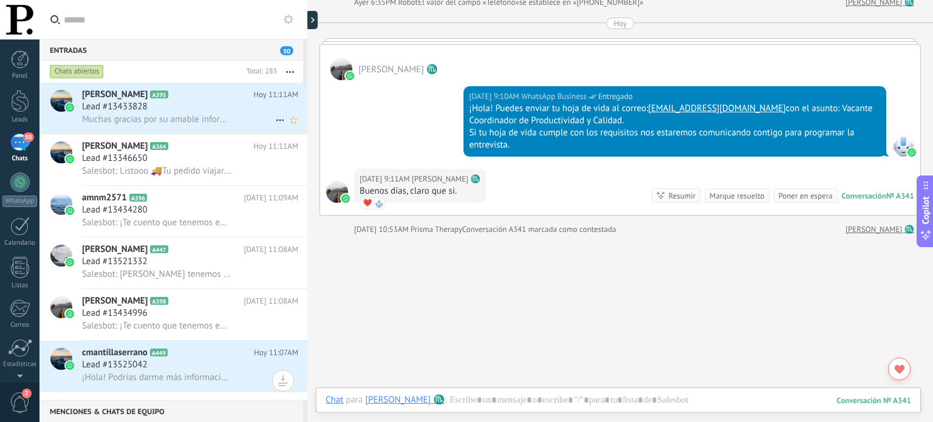
click at [198, 83] on div "[PERSON_NAME] G A395 [DATE] 11:11AM Lead #13433828 Muchas gracias por su amable…" at bounding box center [194, 108] width 225 height 51
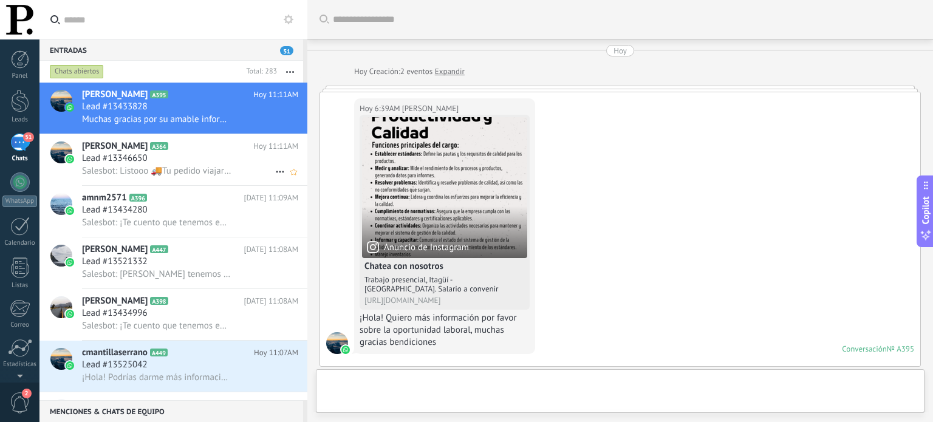
scroll to position [424, 0]
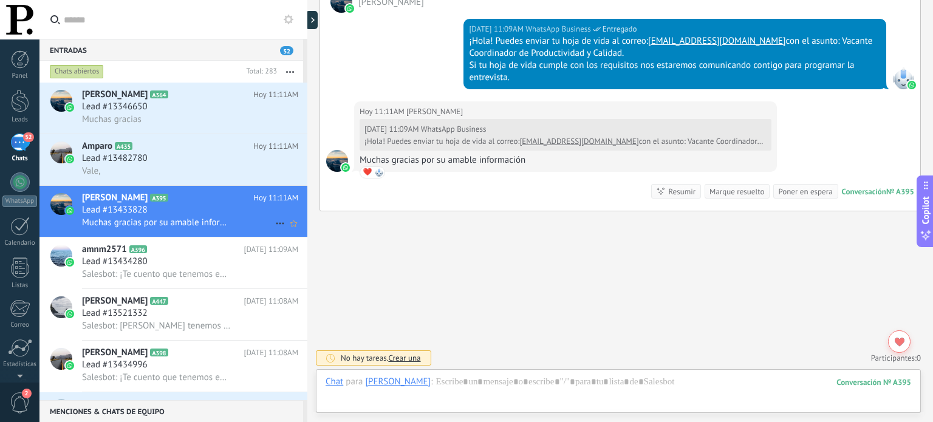
click at [276, 225] on use at bounding box center [280, 224] width 8 height 2
click at [301, 238] on span "[PERSON_NAME] respondió" at bounding box center [346, 232] width 106 height 24
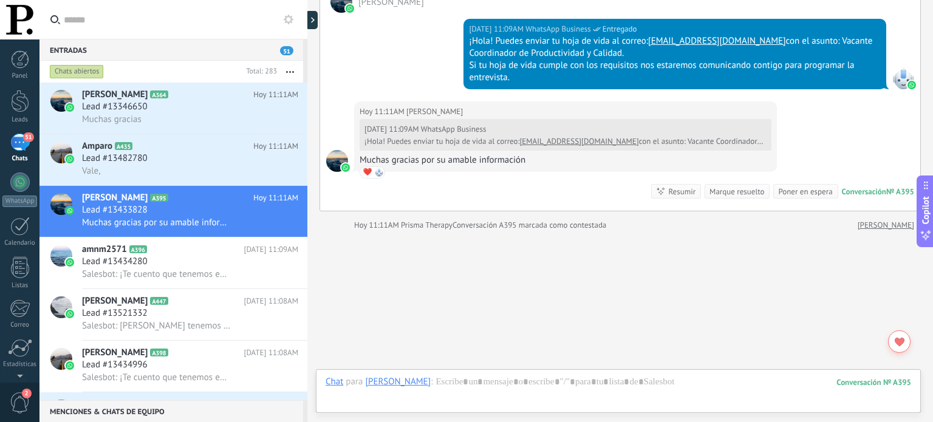
scroll to position [444, 0]
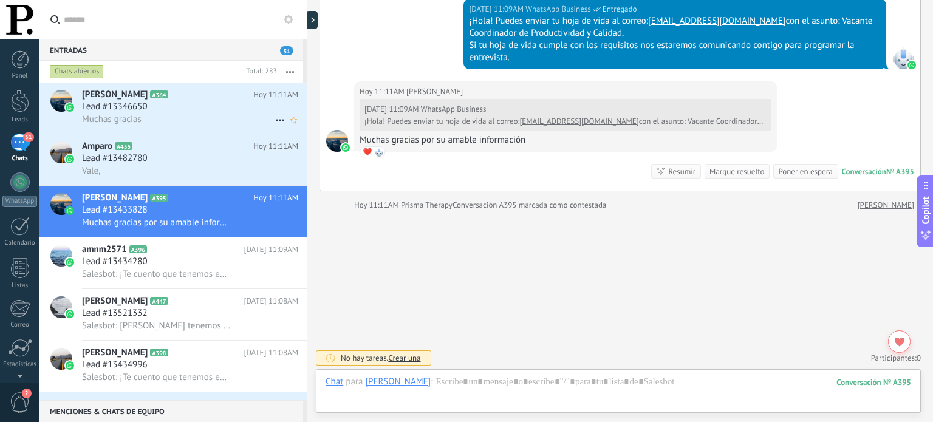
click at [205, 127] on div "[PERSON_NAME] A364 [DATE] 11:11AM Lead #13346650 Muchas gracias" at bounding box center [194, 108] width 225 height 51
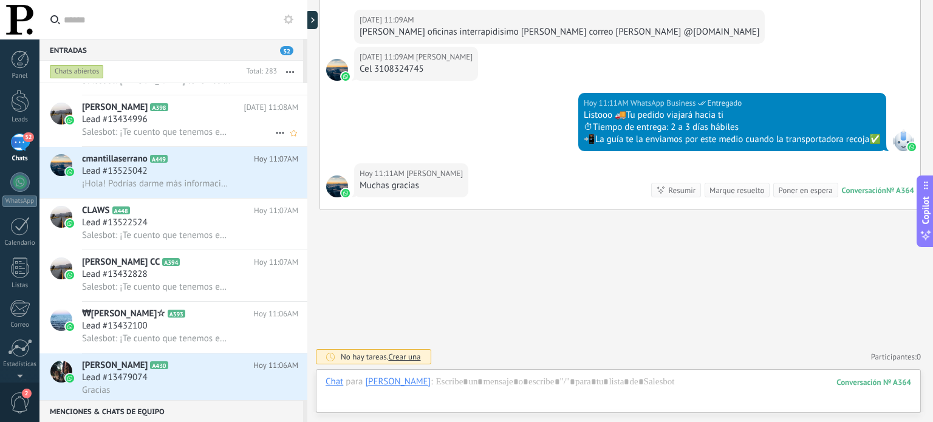
scroll to position [304, 0]
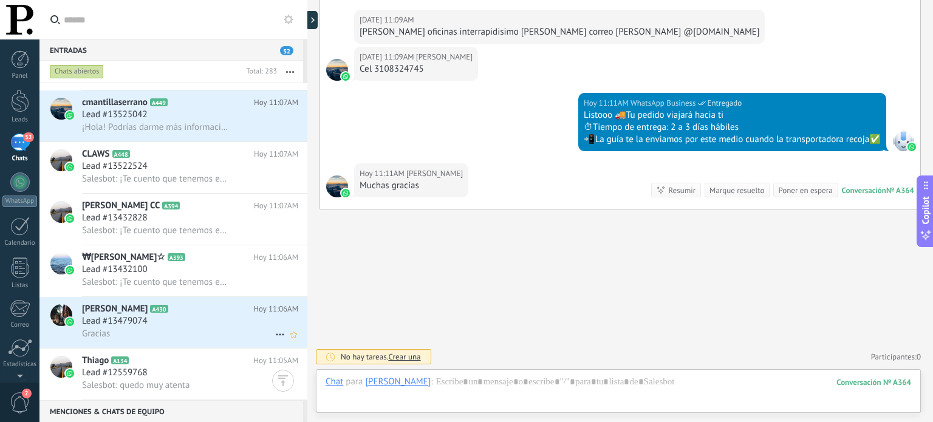
click at [183, 310] on h2 "[PERSON_NAME] A430" at bounding box center [167, 309] width 171 height 12
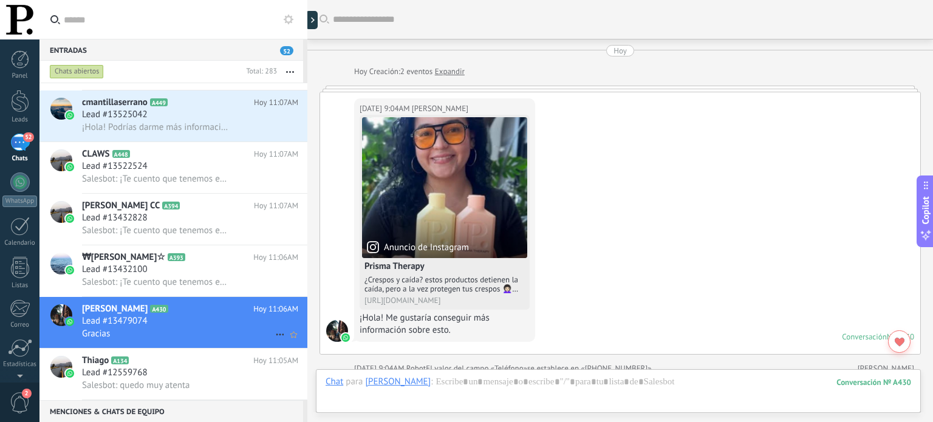
scroll to position [544, 0]
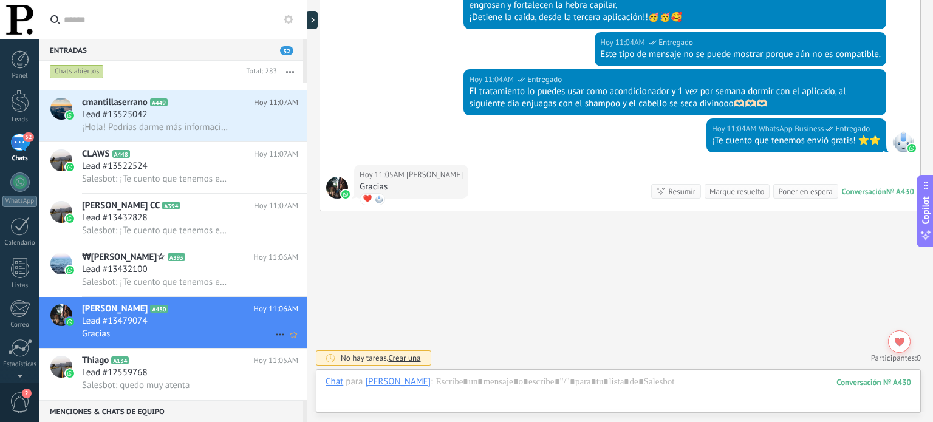
click at [276, 336] on use at bounding box center [280, 335] width 8 height 2
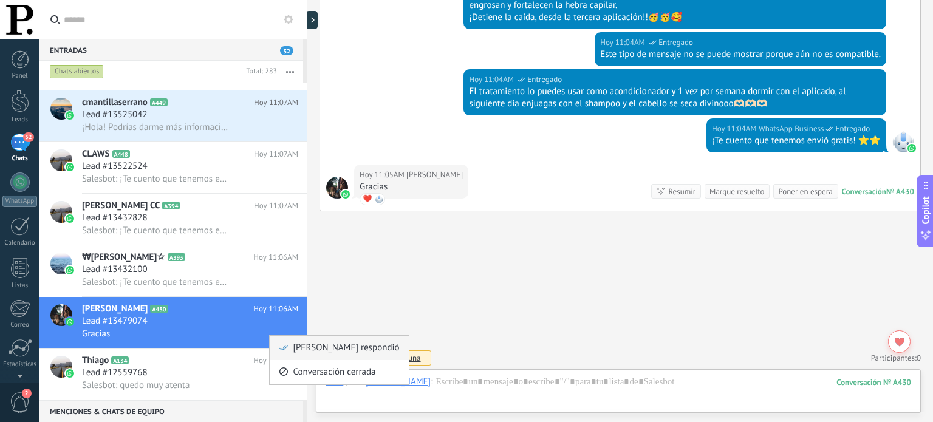
click at [288, 348] on span at bounding box center [284, 348] width 10 height 9
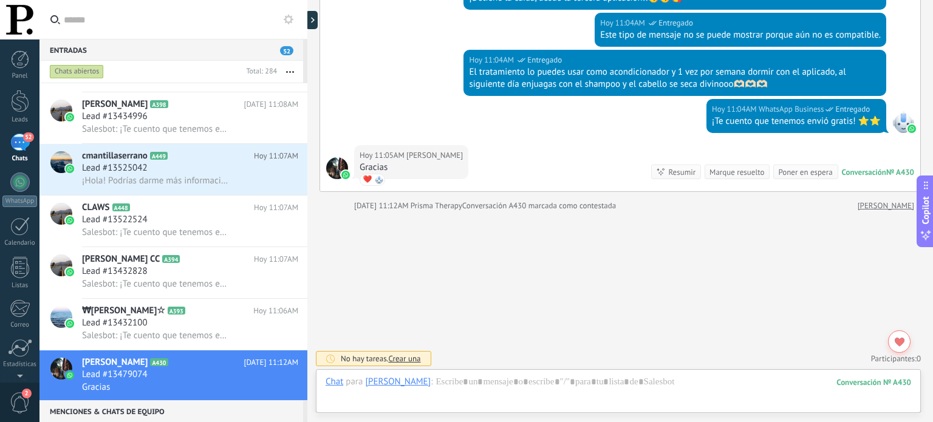
scroll to position [425, 0]
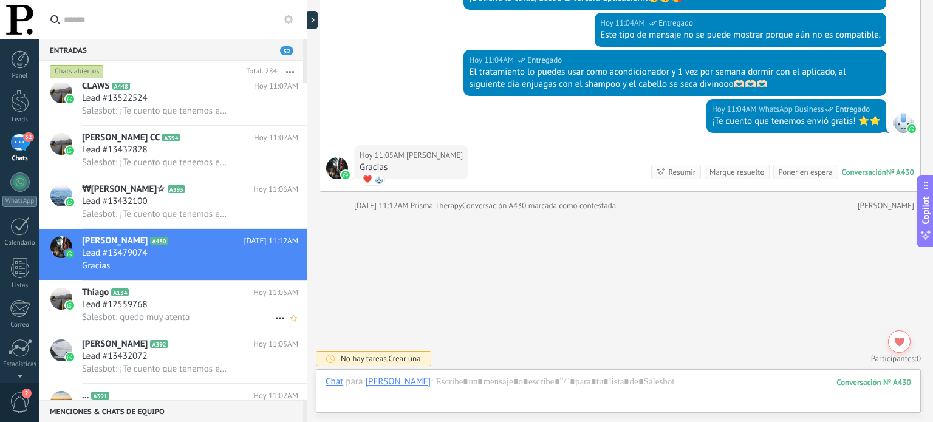
click at [226, 323] on div "Salesbot: quedo muy atenta" at bounding box center [190, 317] width 216 height 13
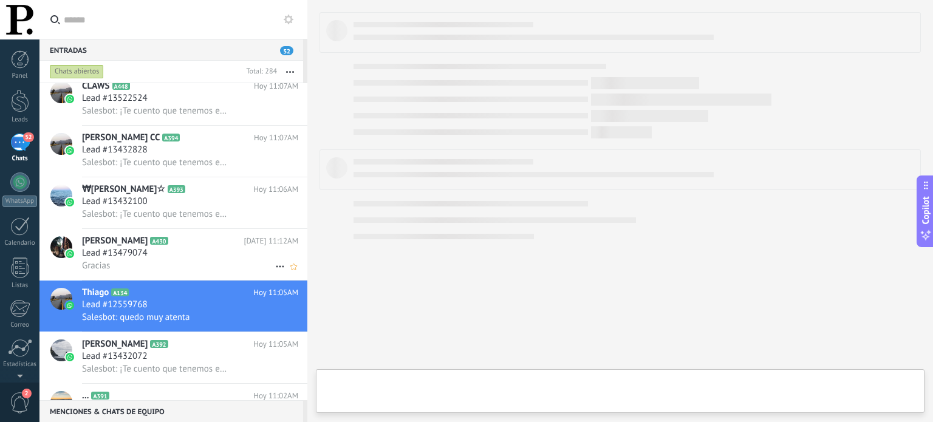
click at [216, 272] on div "Gracias" at bounding box center [190, 265] width 216 height 13
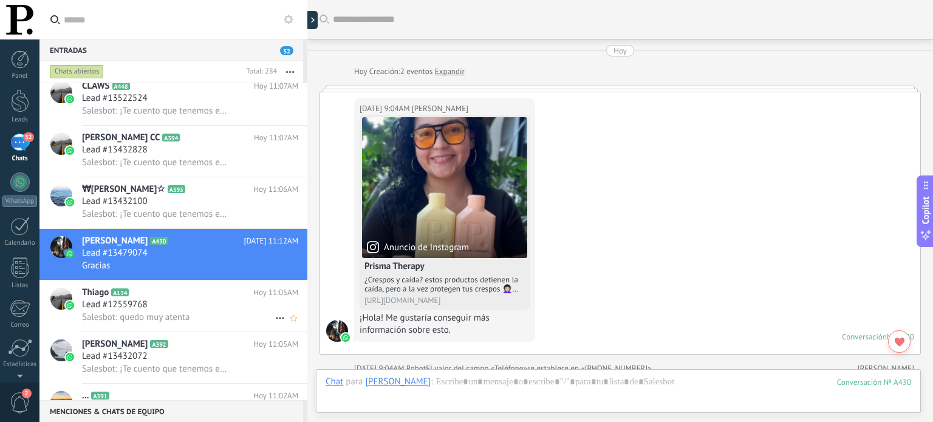
scroll to position [564, 0]
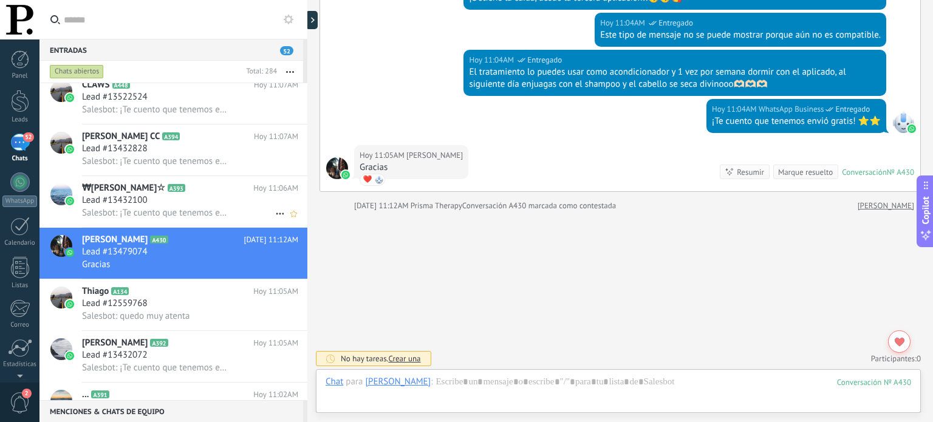
click at [222, 271] on div "Gracias" at bounding box center [190, 264] width 216 height 13
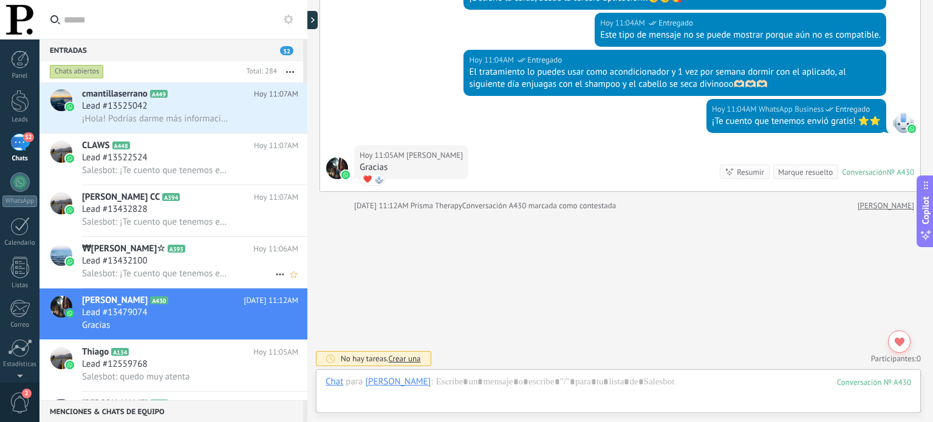
click at [190, 264] on div "Lead #13432100" at bounding box center [190, 261] width 216 height 12
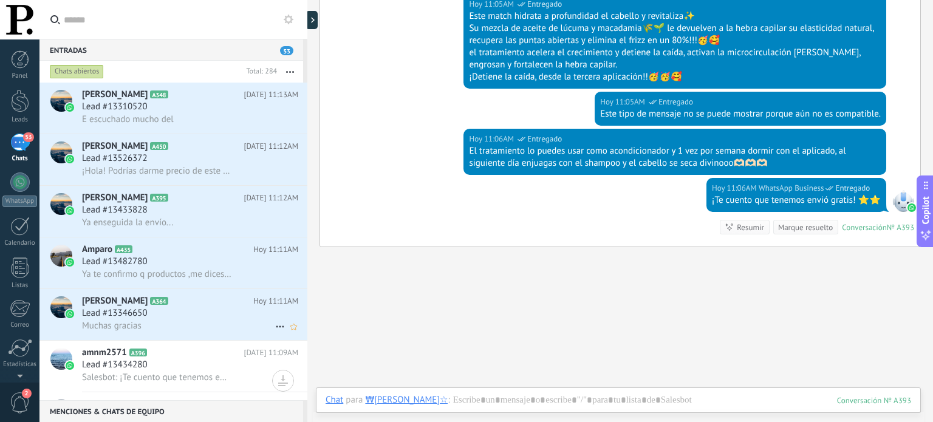
click at [193, 330] on div "Muchas gracias" at bounding box center [190, 326] width 216 height 13
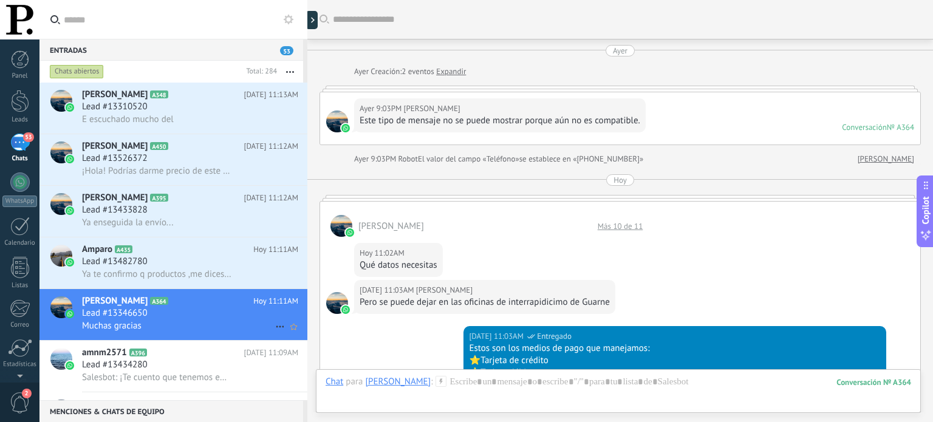
scroll to position [673, 0]
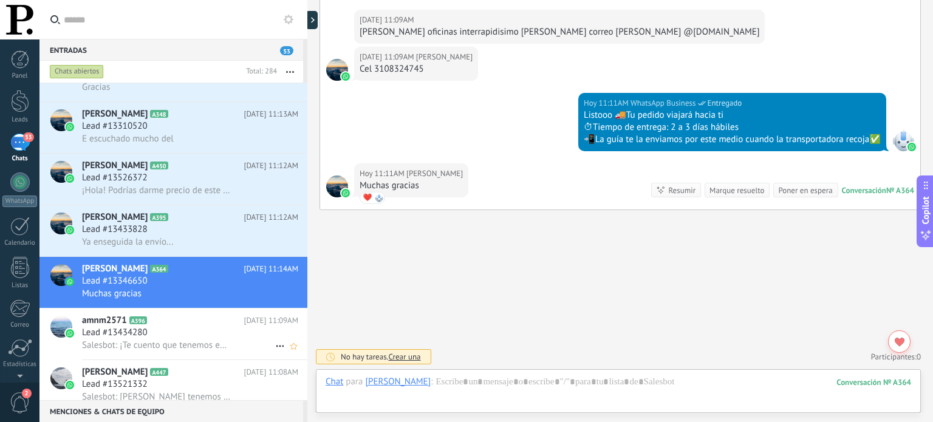
scroll to position [122, 0]
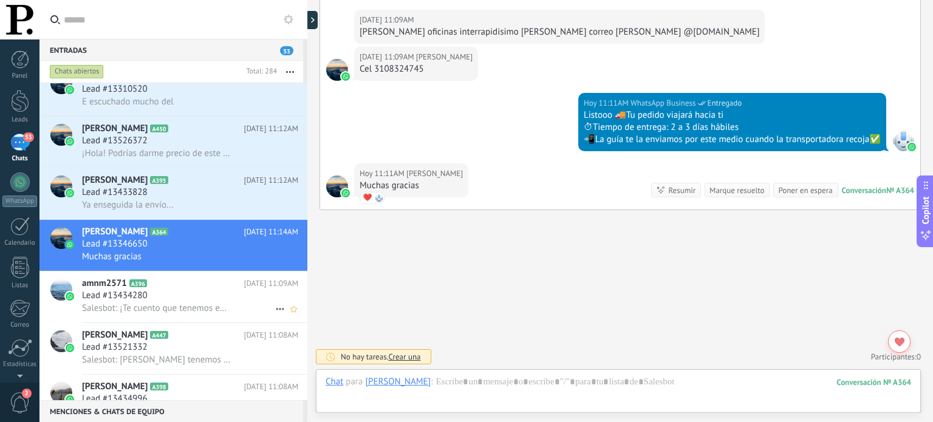
click at [166, 276] on div "amnm2571 A396 [DATE] 11:09AM Lead #13434280 Salesbot: ¡Te cuento que tenemos en…" at bounding box center [194, 297] width 225 height 51
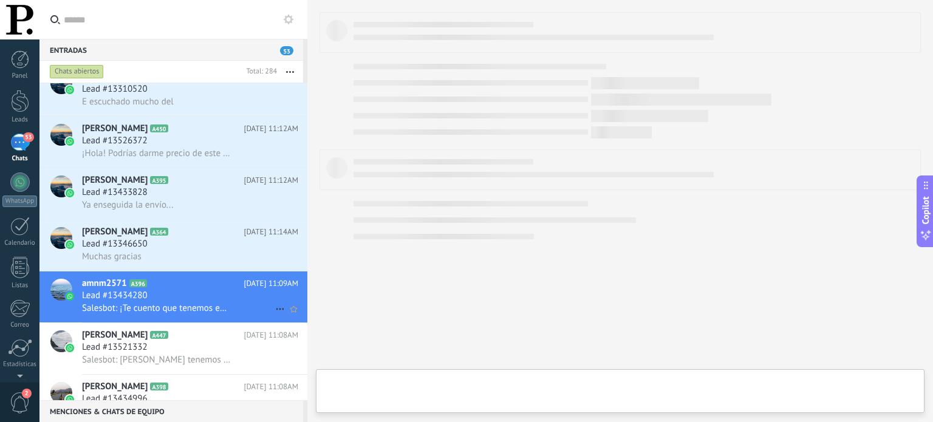
click at [168, 297] on div "Lead #13434280" at bounding box center [190, 296] width 216 height 12
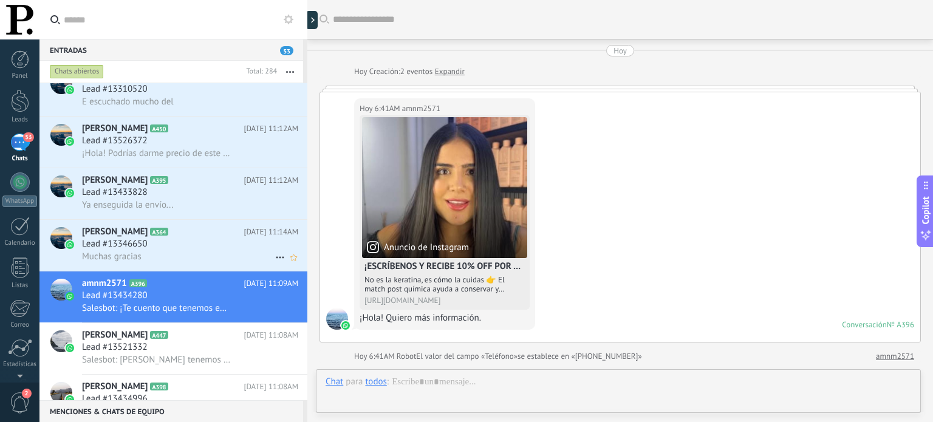
click at [182, 256] on div "Muchas gracias" at bounding box center [190, 256] width 216 height 13
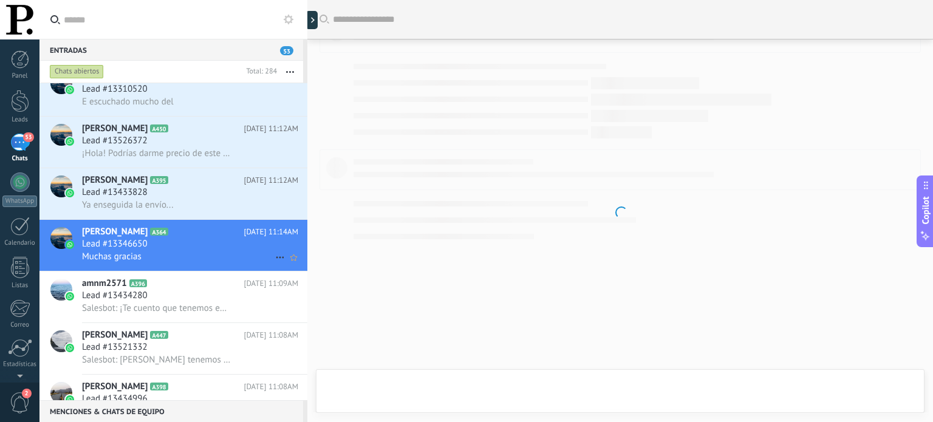
click at [274, 261] on icon at bounding box center [280, 257] width 15 height 15
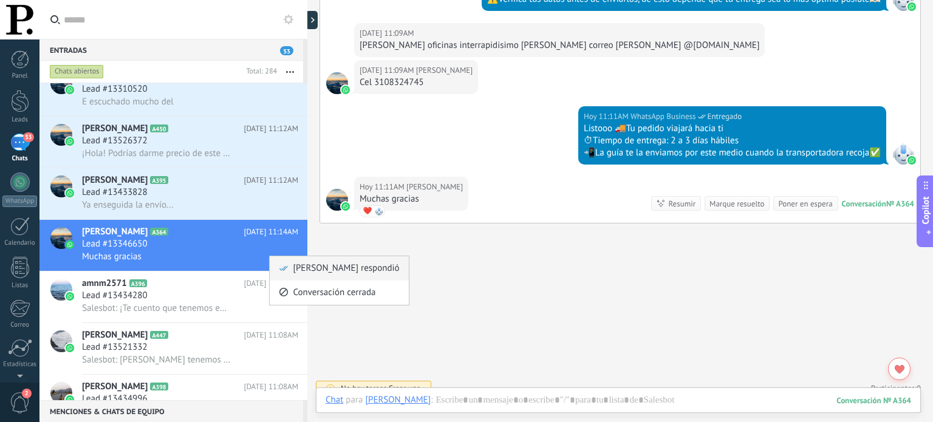
click at [288, 264] on span at bounding box center [284, 268] width 10 height 9
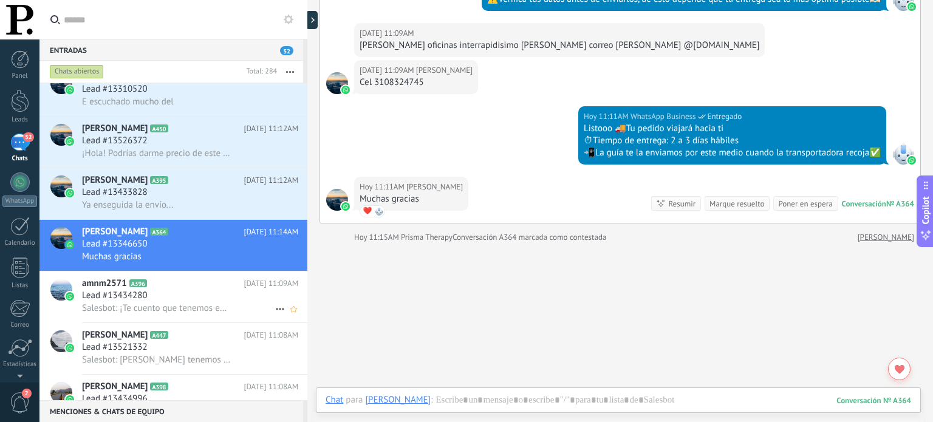
scroll to position [668, 0]
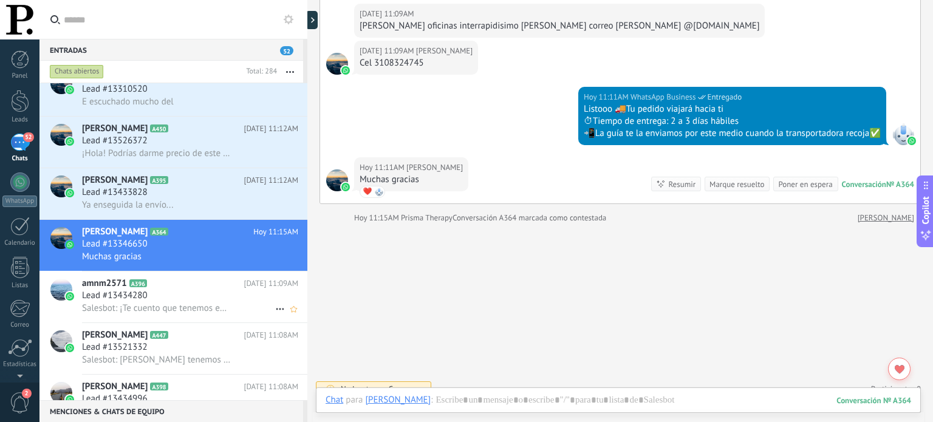
click at [190, 302] on div "Lead #13434280" at bounding box center [190, 296] width 216 height 12
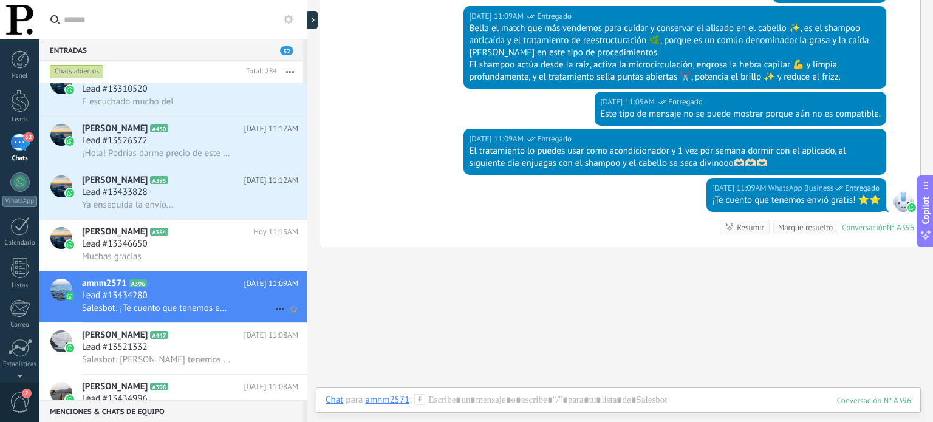
scroll to position [82, 0]
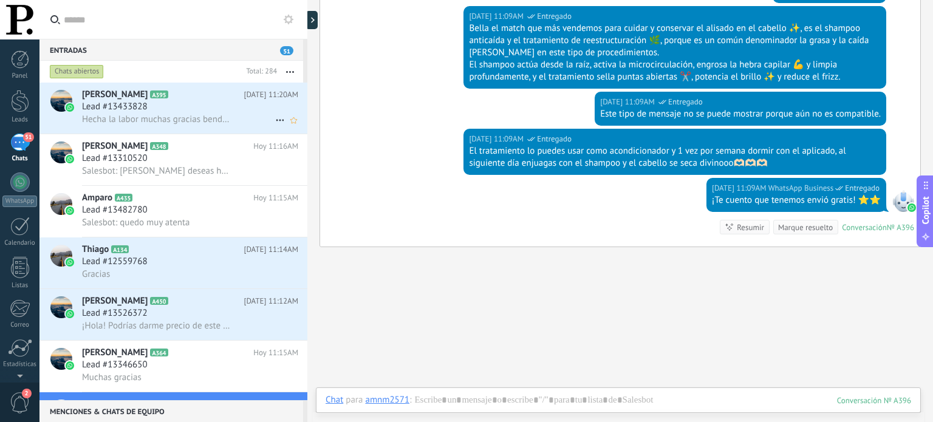
click at [143, 99] on span "[PERSON_NAME]" at bounding box center [115, 95] width 66 height 12
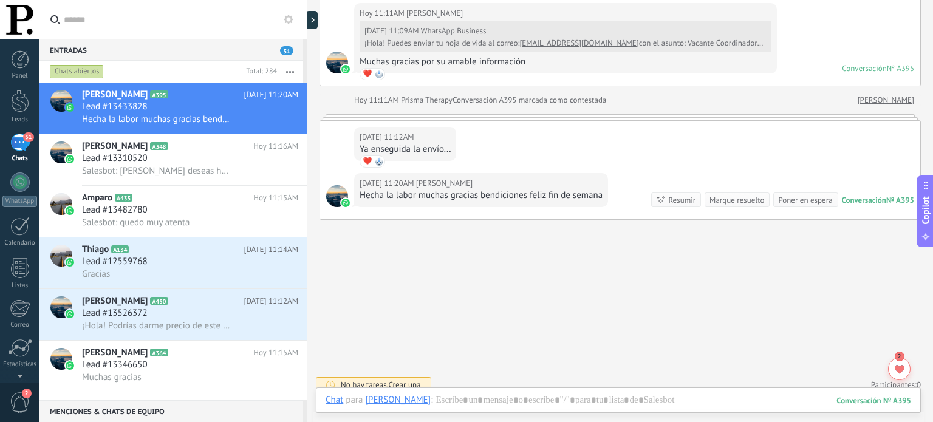
scroll to position [531, 0]
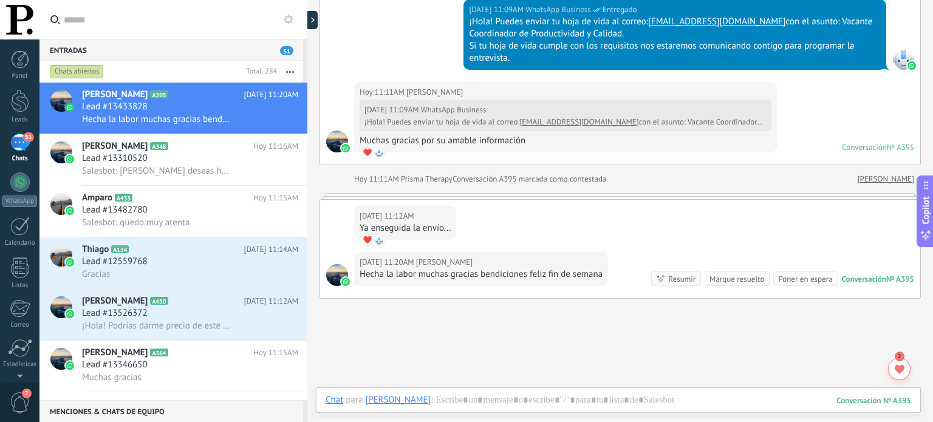
scroll to position [348, 0]
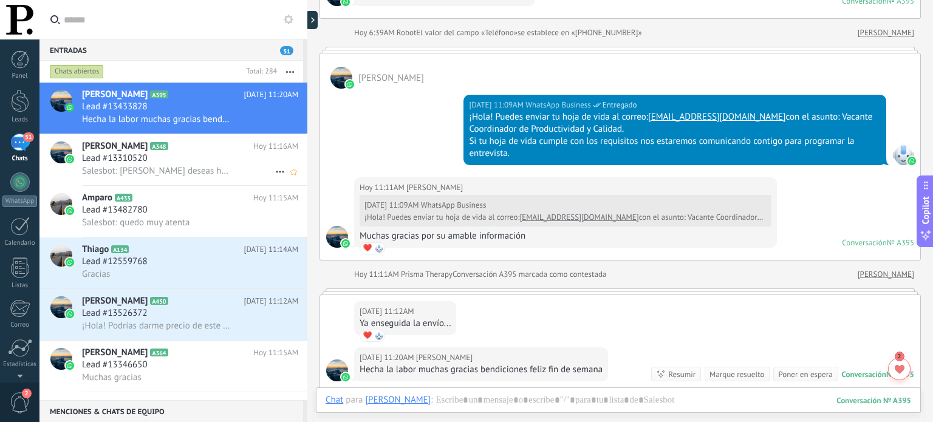
click at [256, 155] on div "Lead #13310520" at bounding box center [190, 159] width 216 height 12
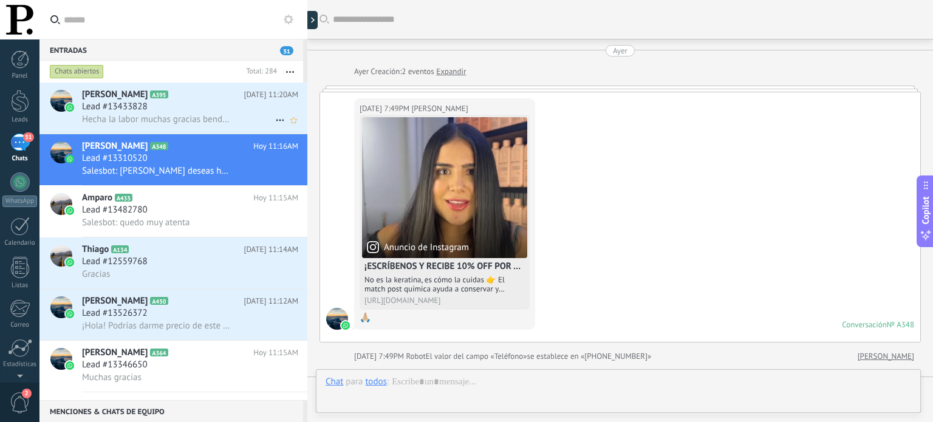
scroll to position [637, 0]
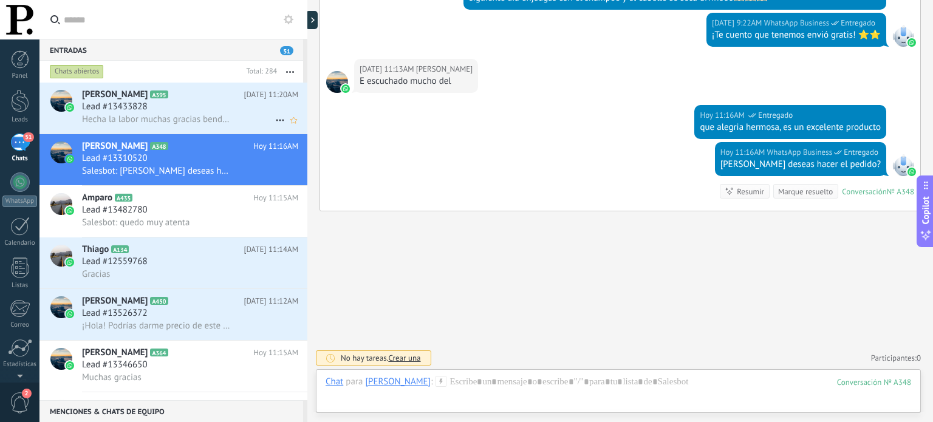
click at [252, 118] on div "Hecha la labor muchas gracias bendiciones feliz fin de semana" at bounding box center [190, 119] width 216 height 13
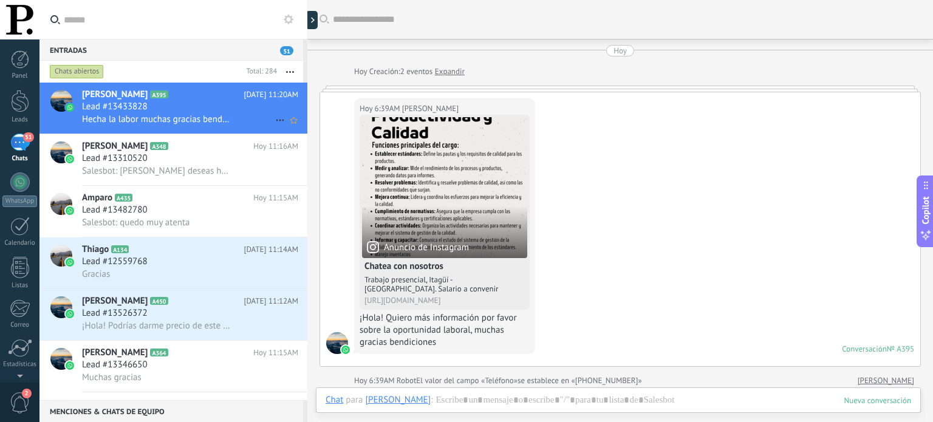
scroll to position [506, 0]
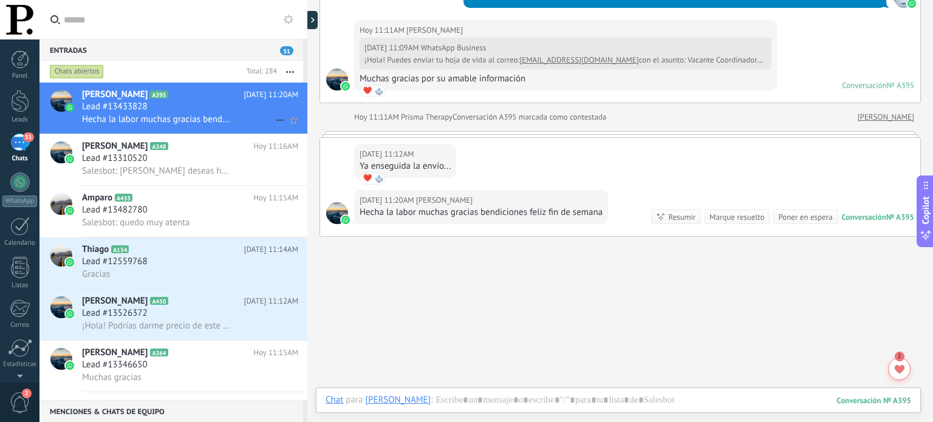
click at [275, 123] on icon at bounding box center [280, 120] width 15 height 15
click at [292, 131] on div "[PERSON_NAME] respondió" at bounding box center [339, 127] width 120 height 24
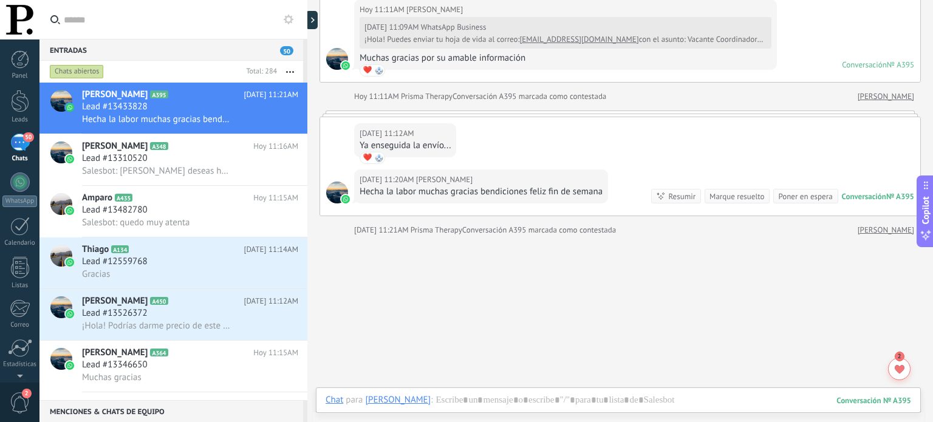
click at [29, 138] on span "50" at bounding box center [28, 137] width 10 height 10
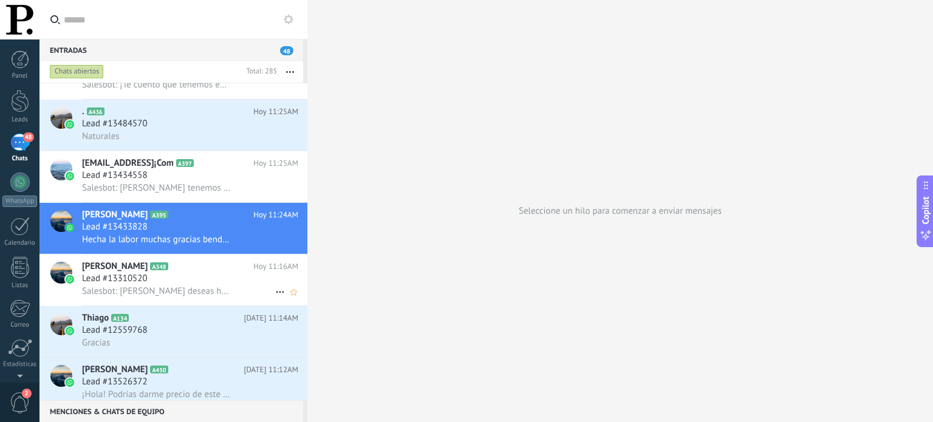
scroll to position [304, 0]
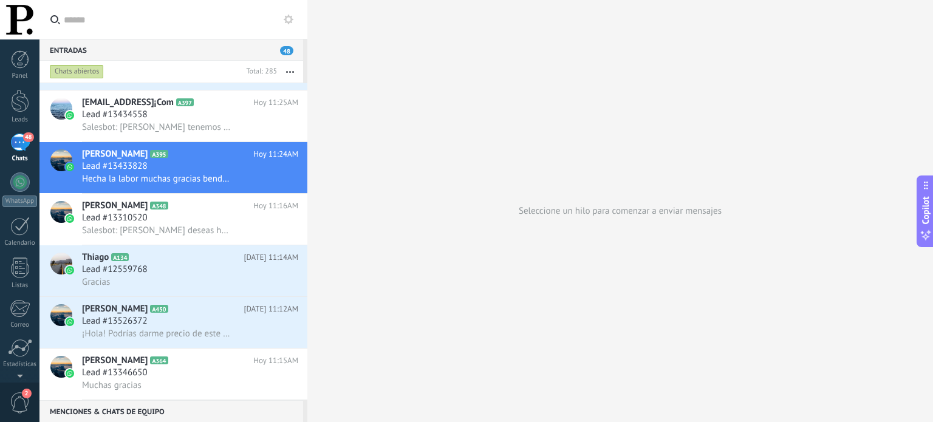
click at [351, 211] on div "Seleccione un hilo para comenzar a enviar mensajes" at bounding box center [620, 211] width 626 height 422
click at [218, 184] on span "Hecha la labor muchas gracias bendiciones feliz fin de semana" at bounding box center [156, 179] width 149 height 12
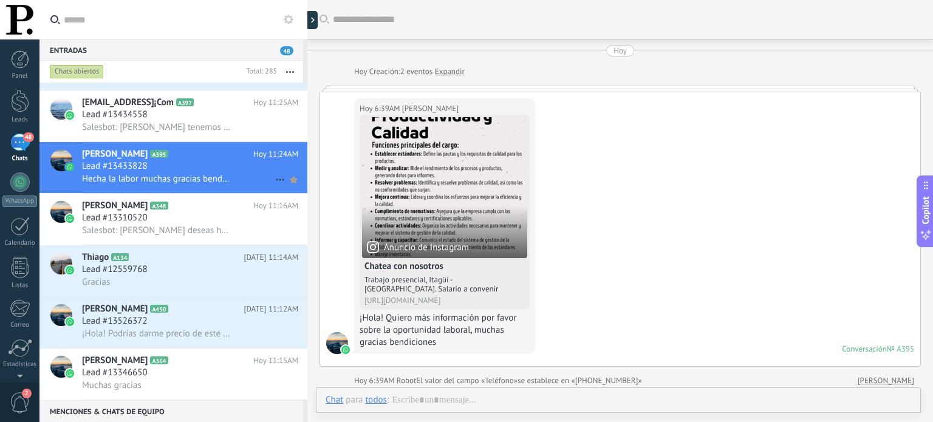
scroll to position [506, 0]
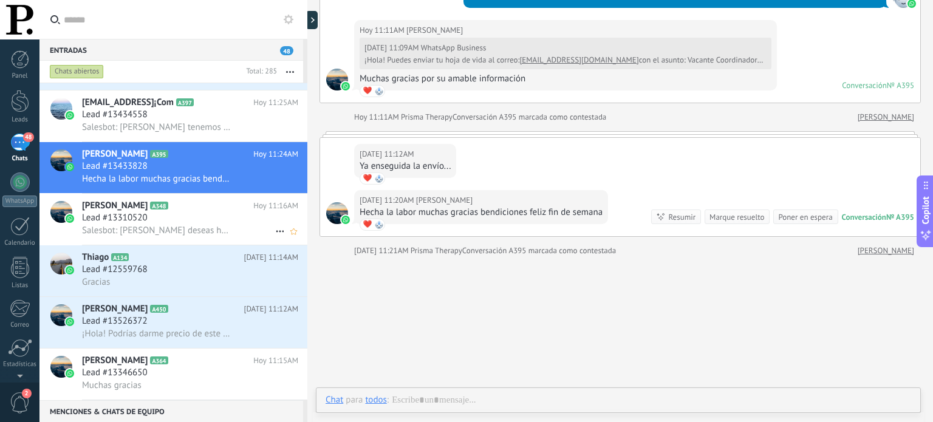
click at [238, 217] on div "Lead #13310520" at bounding box center [190, 218] width 216 height 12
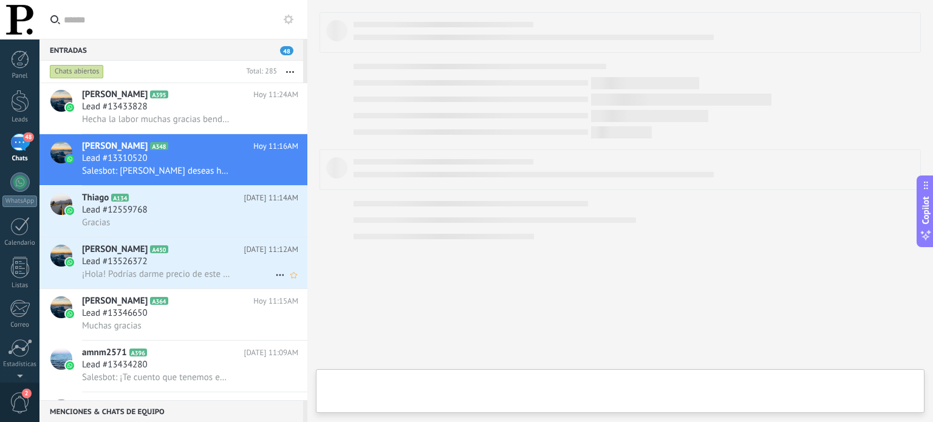
scroll to position [425, 0]
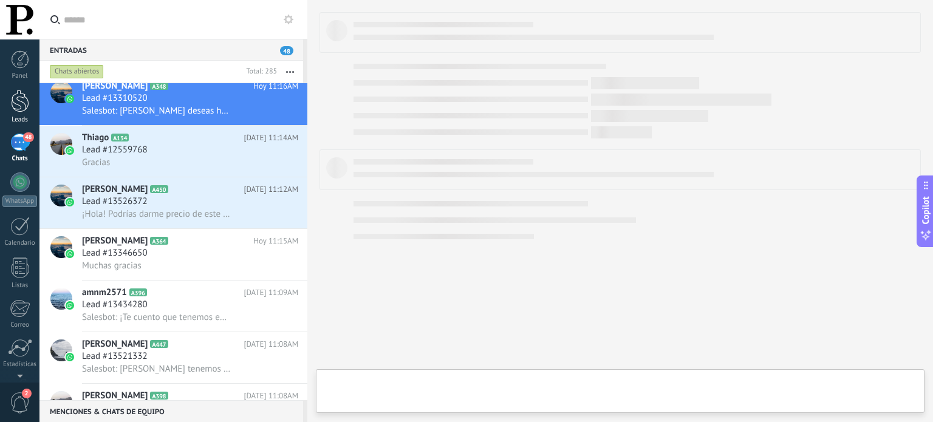
click at [15, 100] on div at bounding box center [20, 101] width 18 height 22
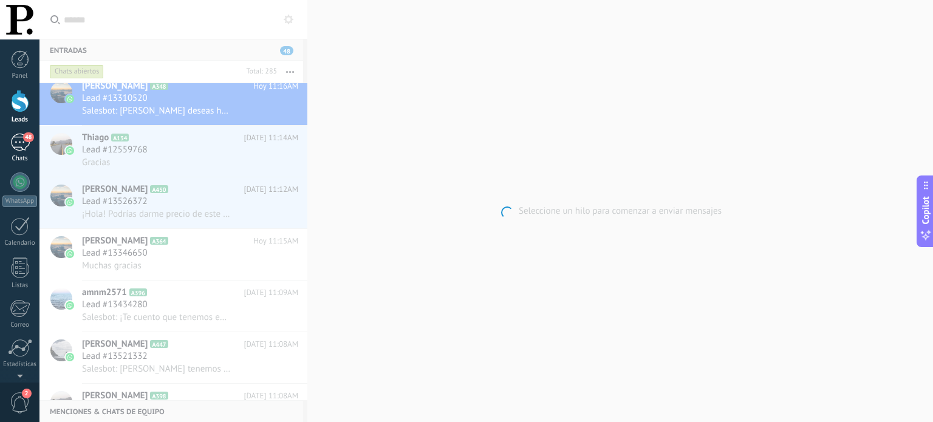
click at [17, 145] on div "48" at bounding box center [19, 143] width 19 height 18
